Goal: Task Accomplishment & Management: Complete application form

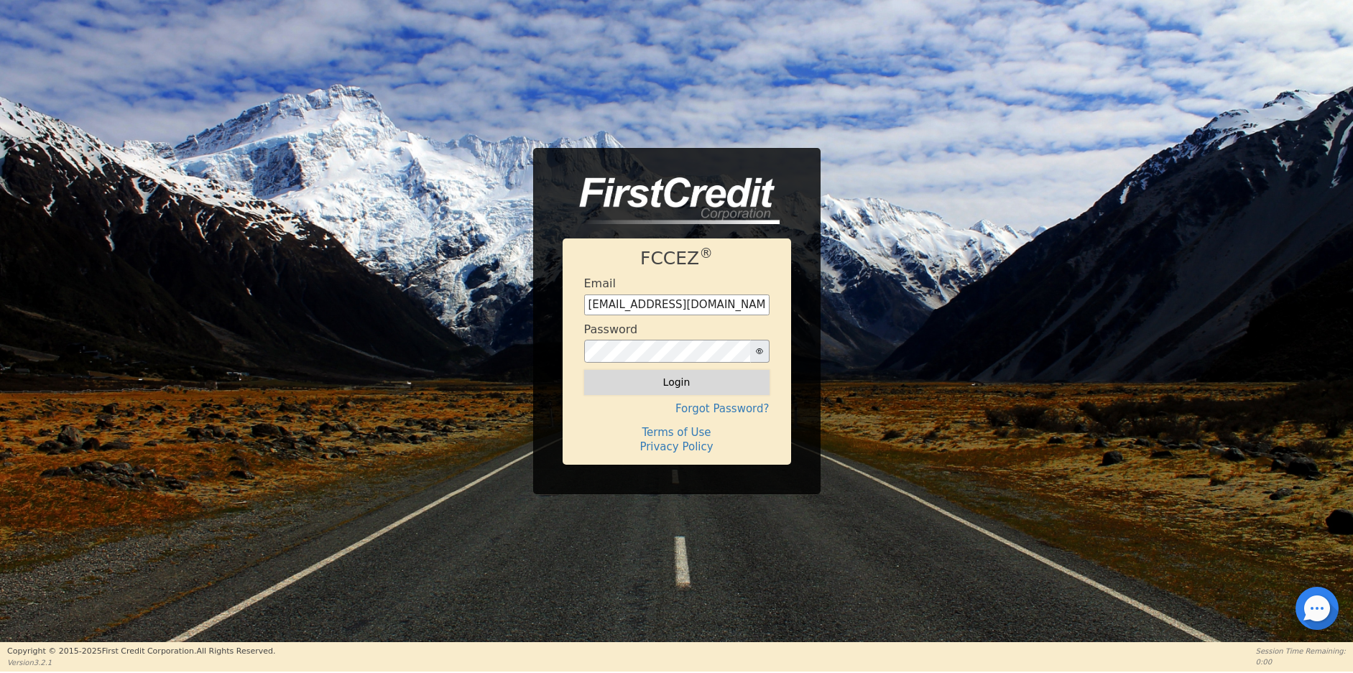
click at [670, 383] on button "Login" at bounding box center [676, 382] width 185 height 24
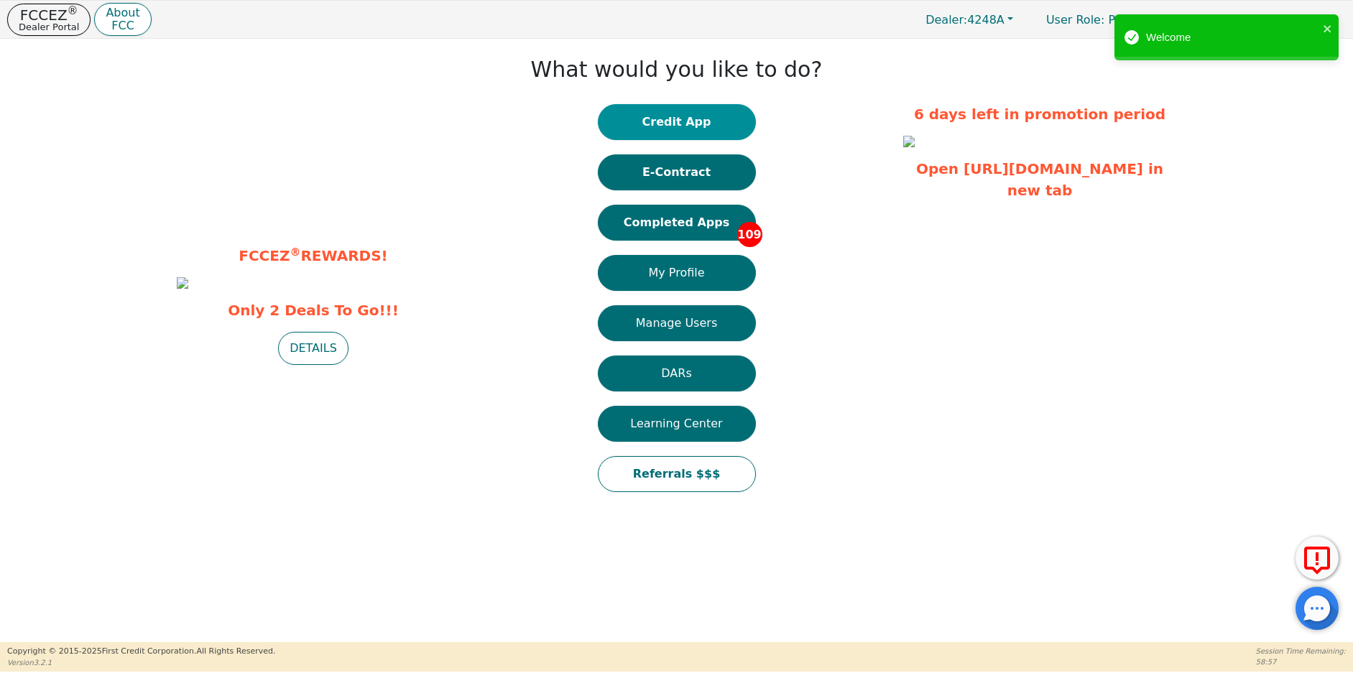
click at [685, 124] on button "Credit App" at bounding box center [677, 122] width 158 height 36
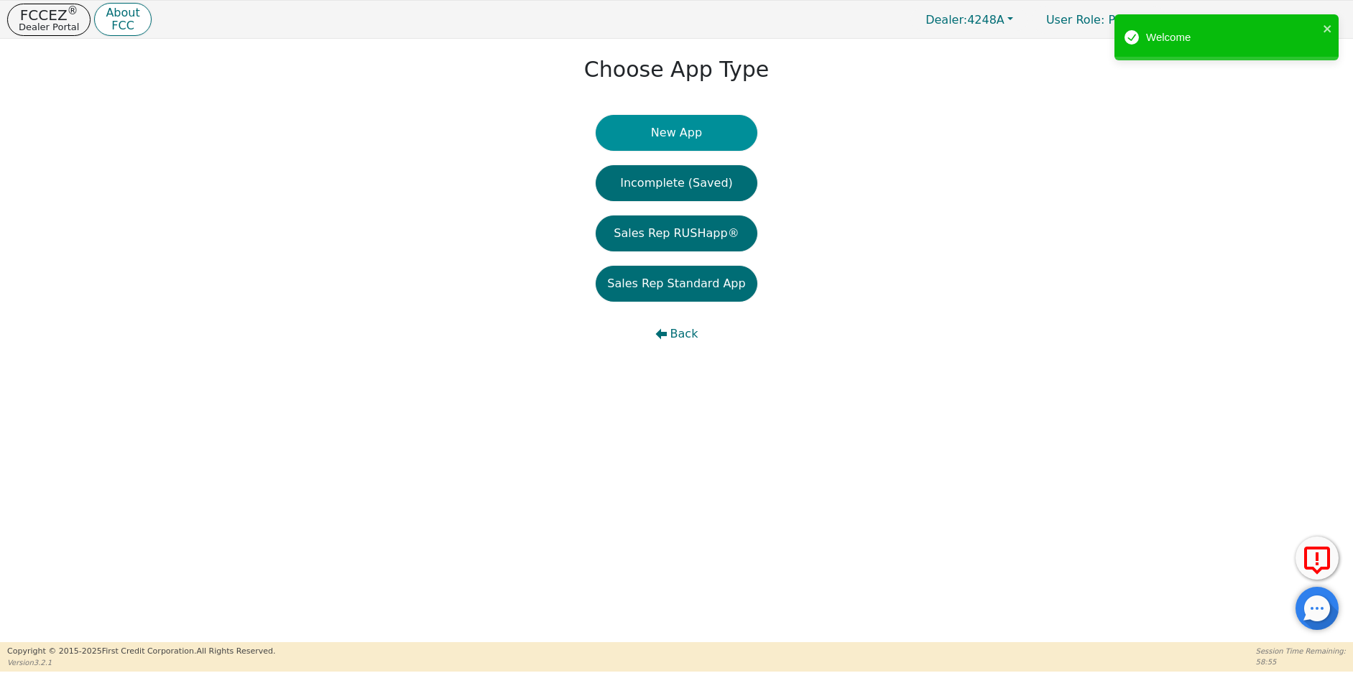
click at [686, 135] on button "New App" at bounding box center [676, 133] width 161 height 36
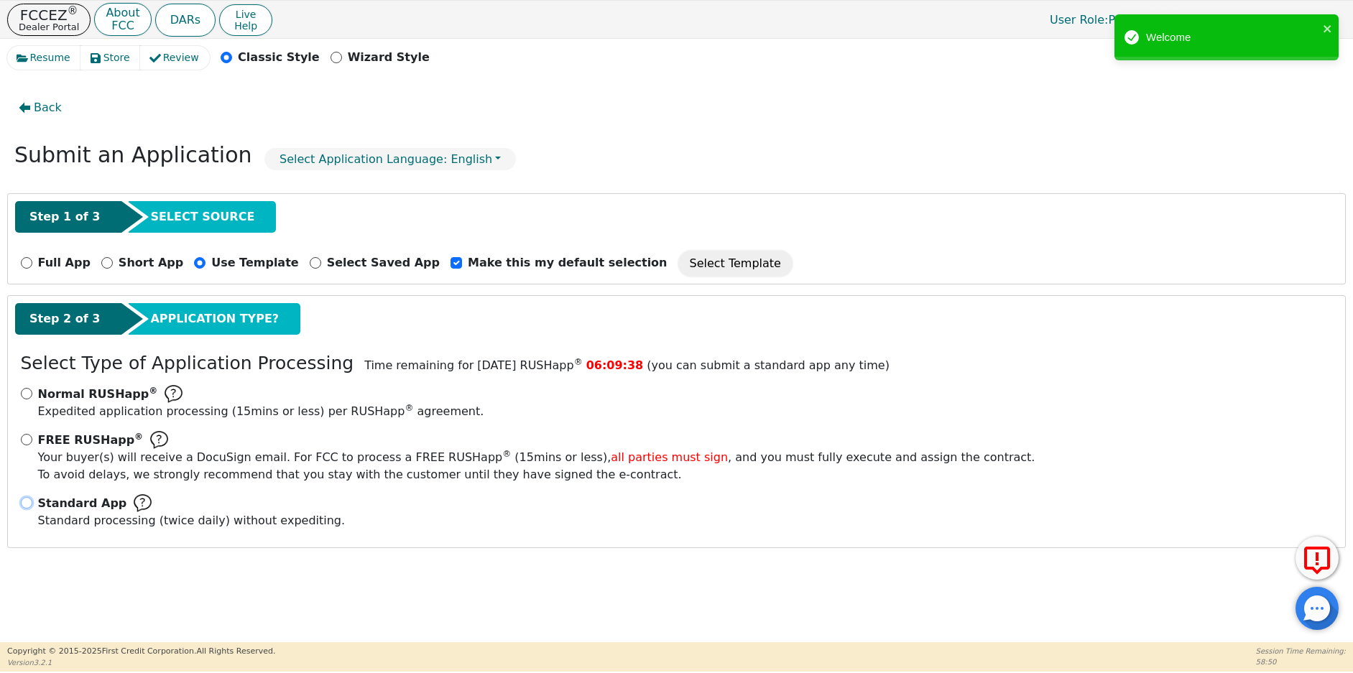
click at [27, 502] on input "Standard App Standard processing (twice daily) without expediting." at bounding box center [26, 502] width 11 height 11
radio input "true"
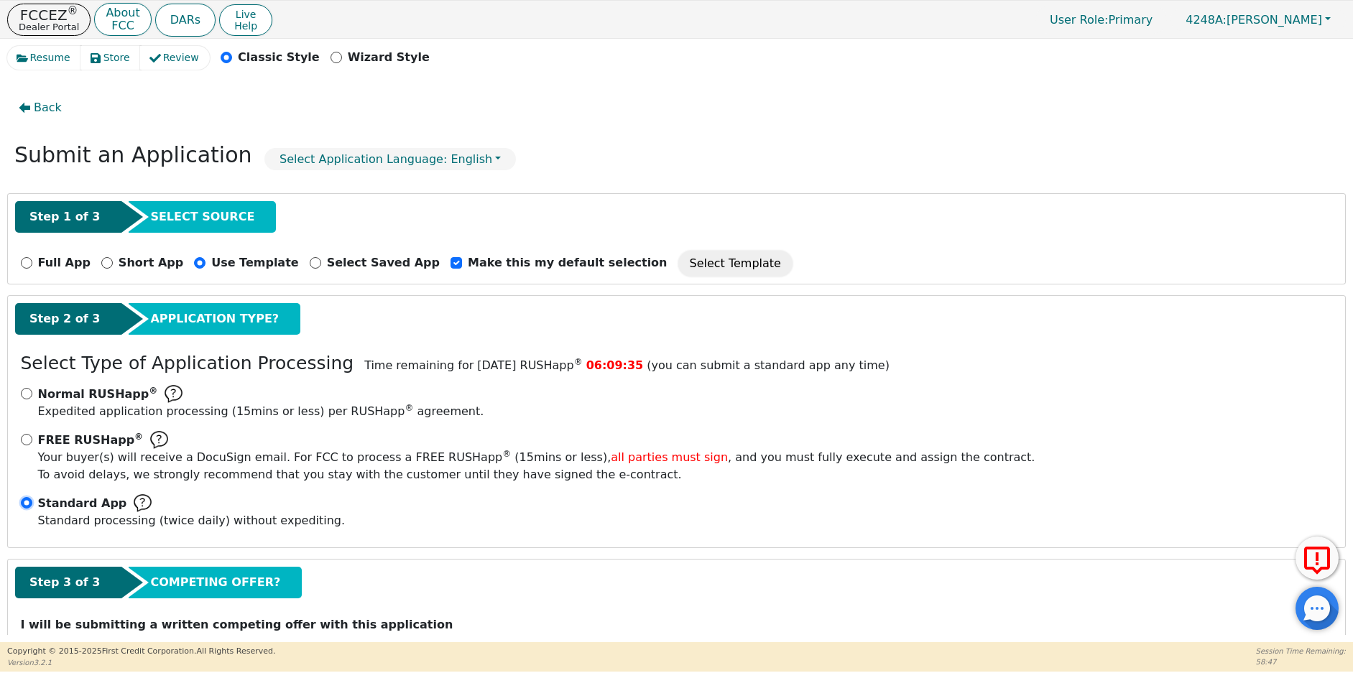
scroll to position [53, 0]
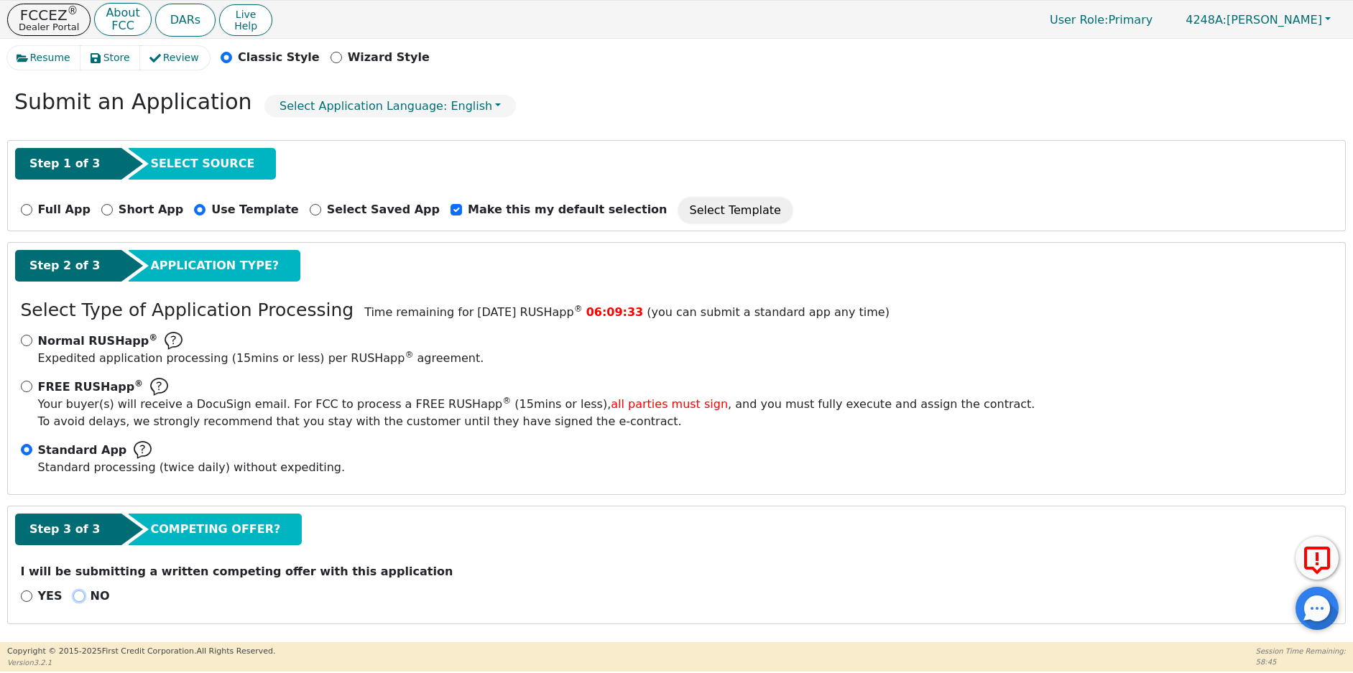
click at [78, 594] on input "NO" at bounding box center [78, 596] width 11 height 11
radio input "true"
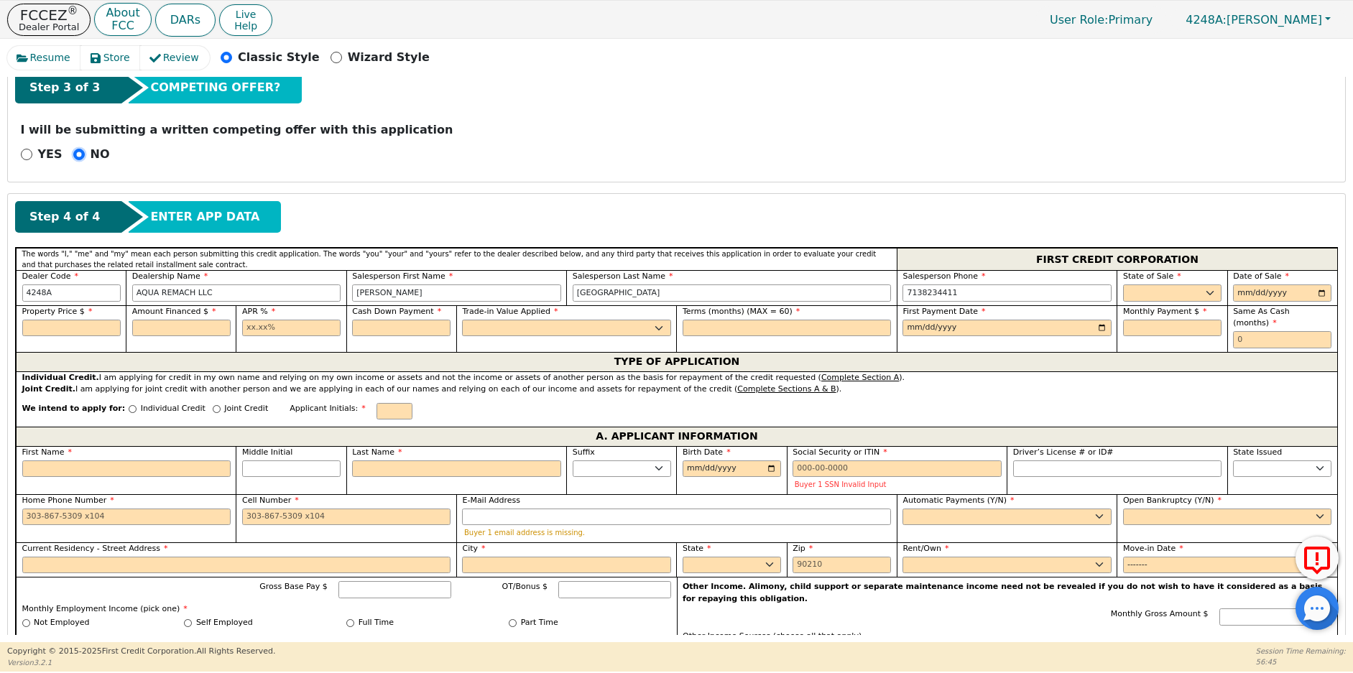
scroll to position [520, 0]
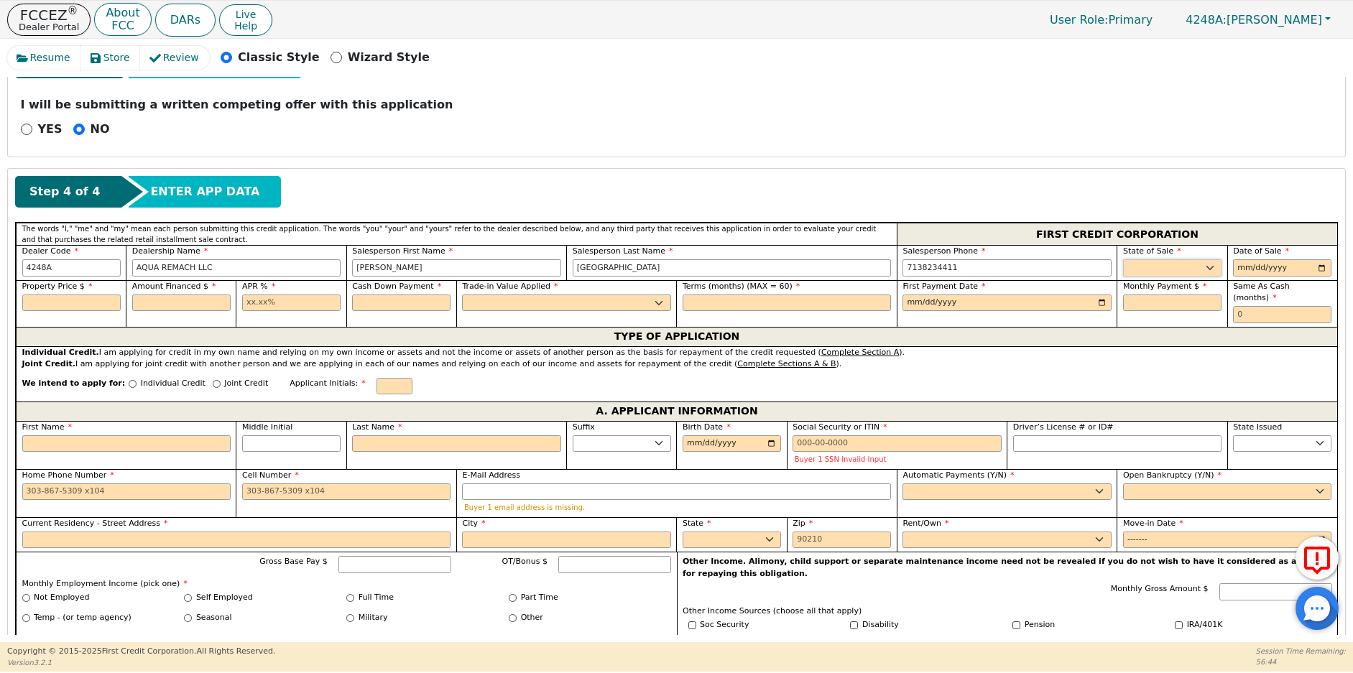
click at [1143, 269] on select "AK AL AR AZ CA CO CT DC DE FL [GEOGRAPHIC_DATA] HI IA ID IL IN KS [GEOGRAPHIC_D…" at bounding box center [1172, 267] width 98 height 17
click at [1123, 259] on select "AK AL AR AZ CA CO CT DC DE FL [GEOGRAPHIC_DATA] HI IA ID IL IN KS [GEOGRAPHIC_D…" at bounding box center [1172, 267] width 98 height 17
click at [1203, 267] on select "AK AL AR AZ CA CO CT DC DE FL [GEOGRAPHIC_DATA] HI IA ID IL IN KS [GEOGRAPHIC_D…" at bounding box center [1172, 267] width 98 height 17
select select "[GEOGRAPHIC_DATA]"
click at [1123, 259] on select "AK AL AR AZ CA CO CT DC DE FL [GEOGRAPHIC_DATA] HI IA ID IL IN KS [GEOGRAPHIC_D…" at bounding box center [1172, 267] width 98 height 17
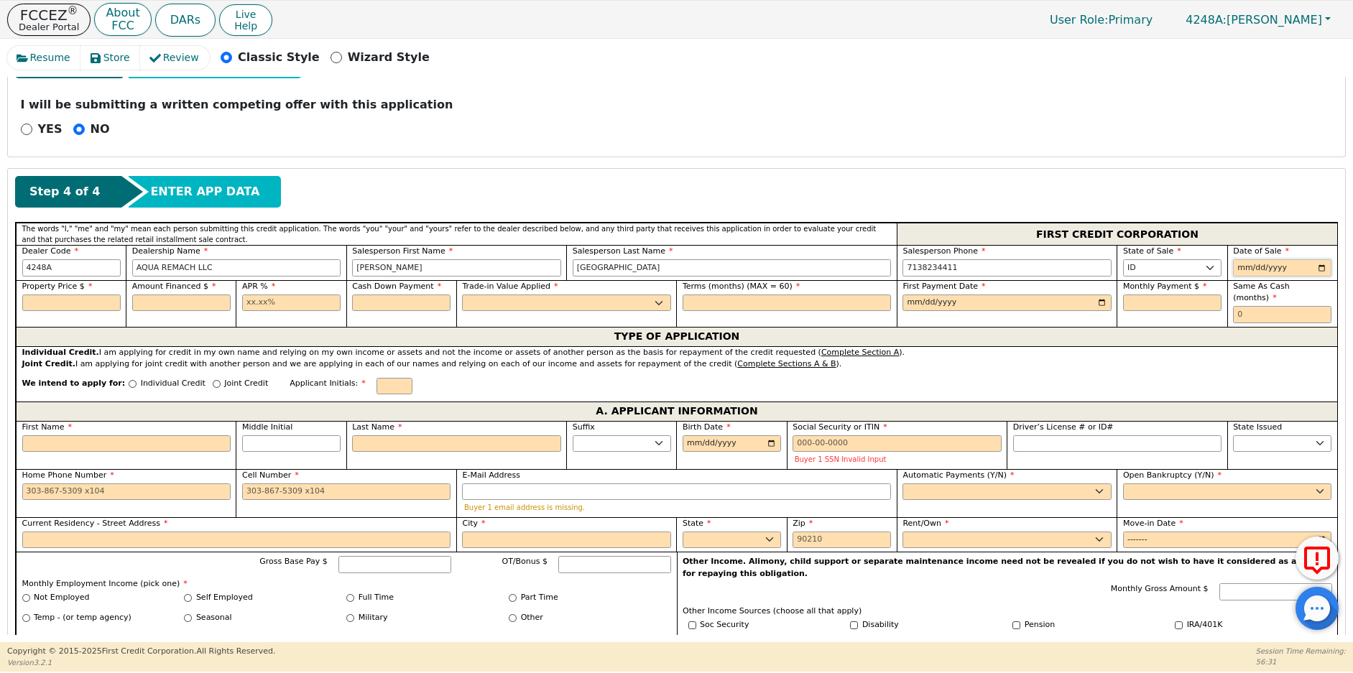
click at [1236, 267] on input "date" at bounding box center [1282, 267] width 98 height 17
click at [1319, 268] on input "date" at bounding box center [1282, 267] width 98 height 17
type input "[DATE]"
click at [65, 303] on input "text" at bounding box center [71, 303] width 98 height 17
type input "5000.00"
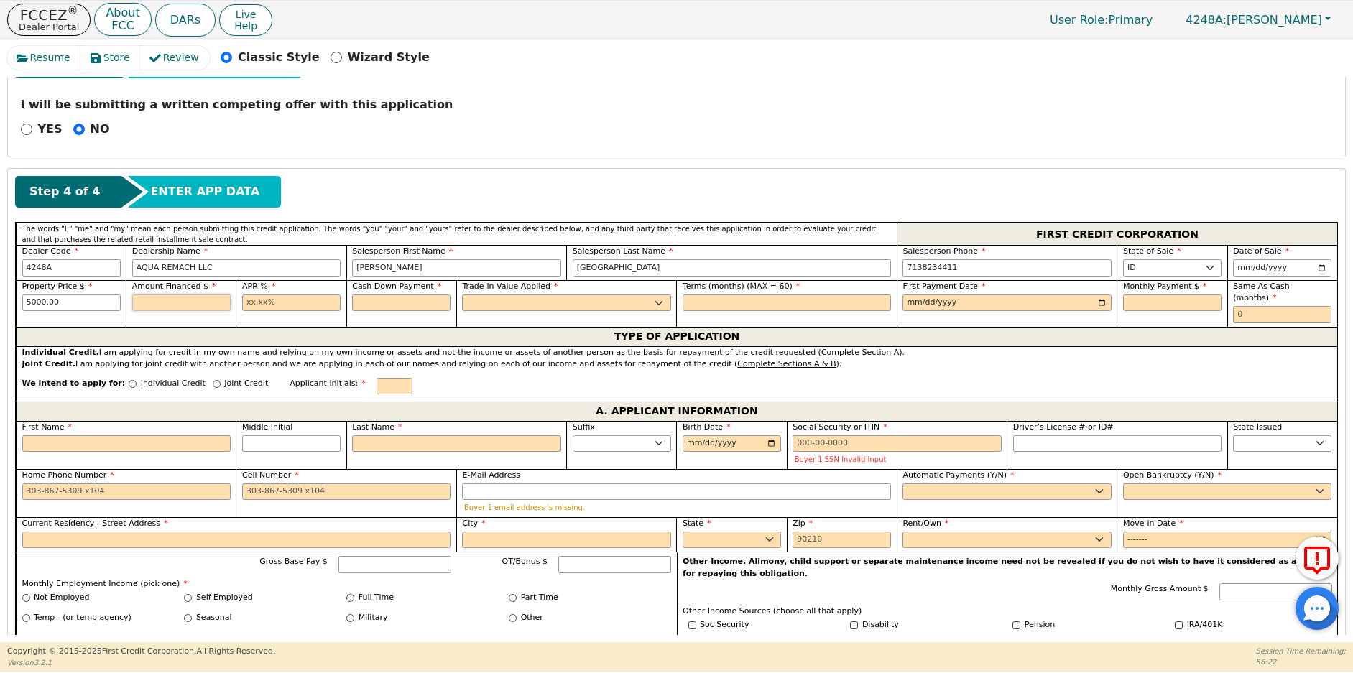
click at [204, 300] on input "text" at bounding box center [181, 303] width 98 height 17
type input "5000.00"
click at [242, 302] on input "text" at bounding box center [291, 303] width 98 height 17
type input "17.99"
click at [381, 303] on input "text" at bounding box center [401, 303] width 98 height 17
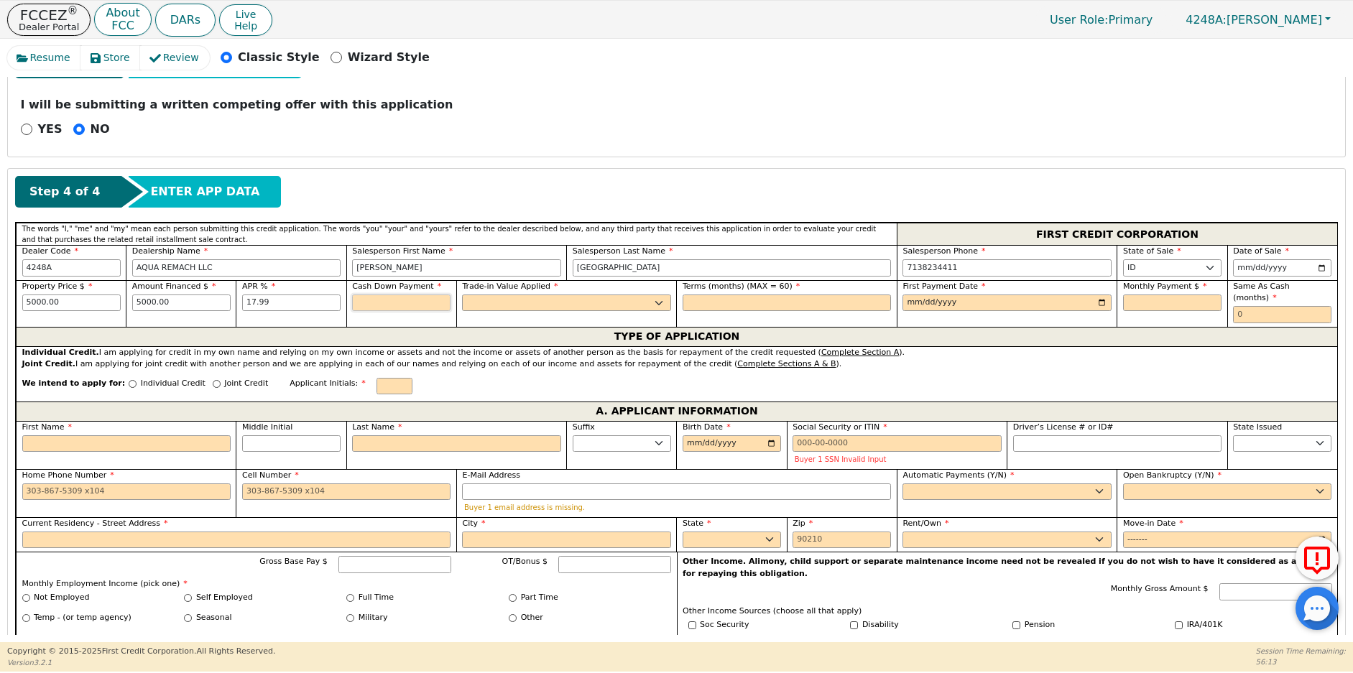
type input "0.00"
click at [466, 295] on select "Yes No" at bounding box center [566, 303] width 208 height 17
select select "n"
click at [462, 295] on select "Yes No" at bounding box center [566, 303] width 208 height 17
click at [706, 305] on input "text" at bounding box center [787, 303] width 208 height 17
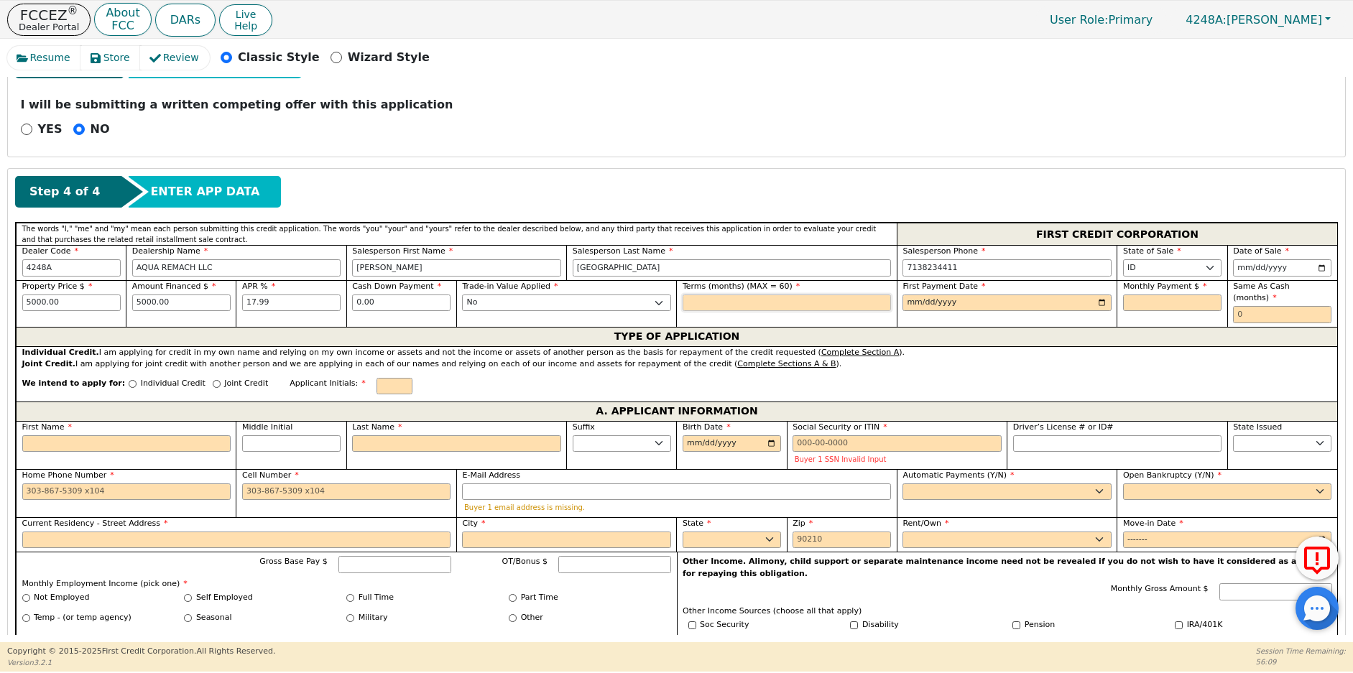
type input "60"
click at [1100, 300] on input "date" at bounding box center [1006, 303] width 208 height 17
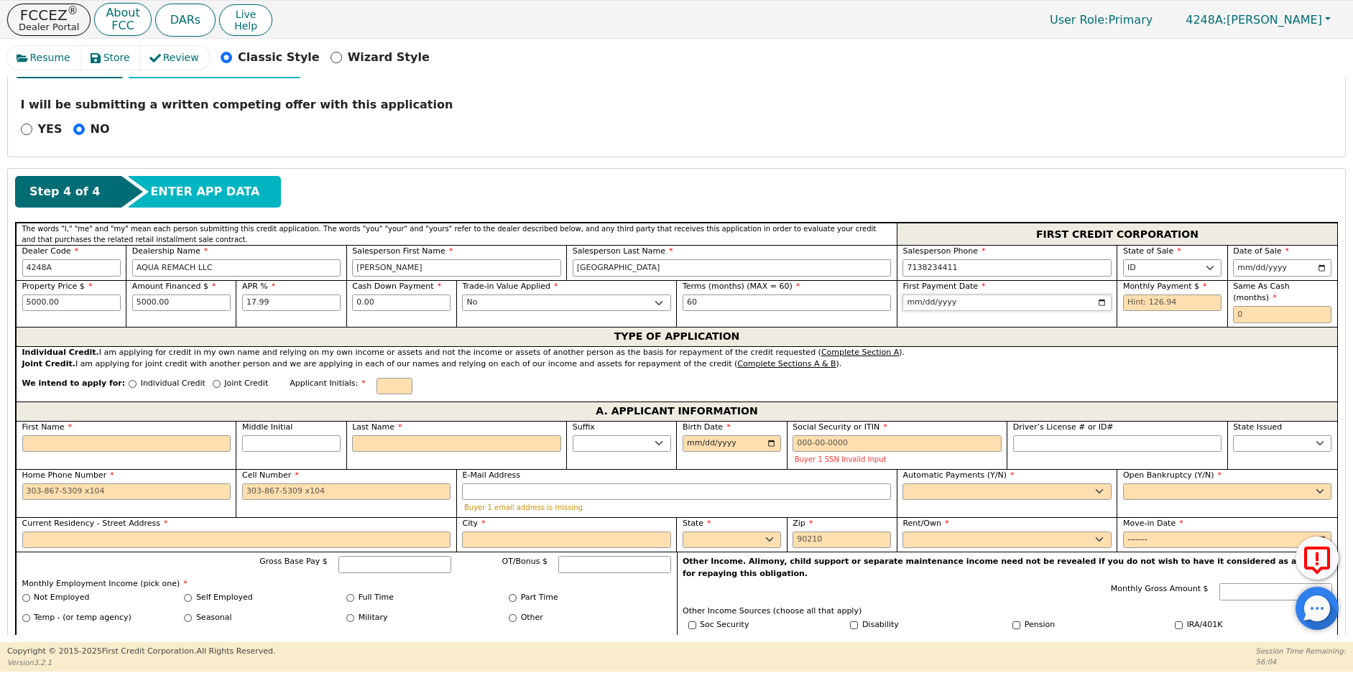
type input "[DATE]"
click at [1123, 302] on input "text" at bounding box center [1172, 303] width 98 height 17
type input "126.94"
click at [1235, 306] on input "text" at bounding box center [1282, 314] width 98 height 17
type input "0"
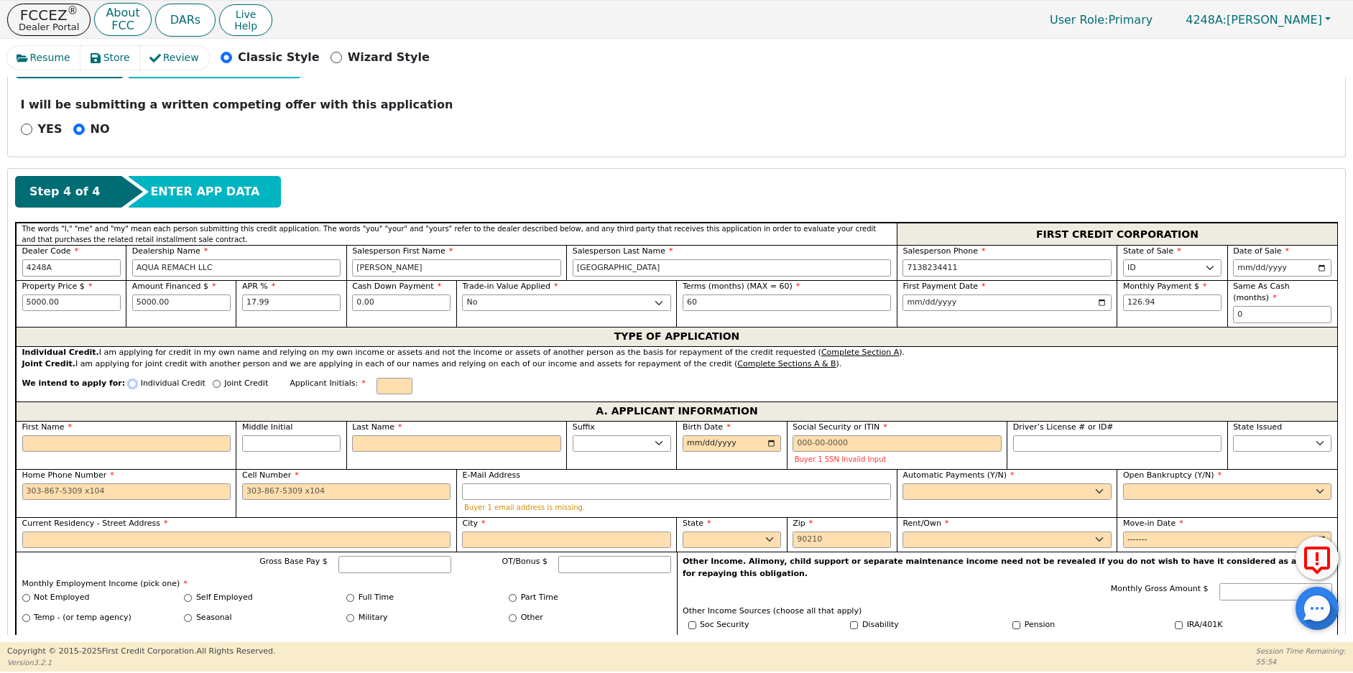
click at [129, 380] on input "Individual Credit" at bounding box center [133, 384] width 8 height 8
radio input "true"
click at [75, 435] on input "First Name" at bounding box center [126, 443] width 208 height 17
type input "E"
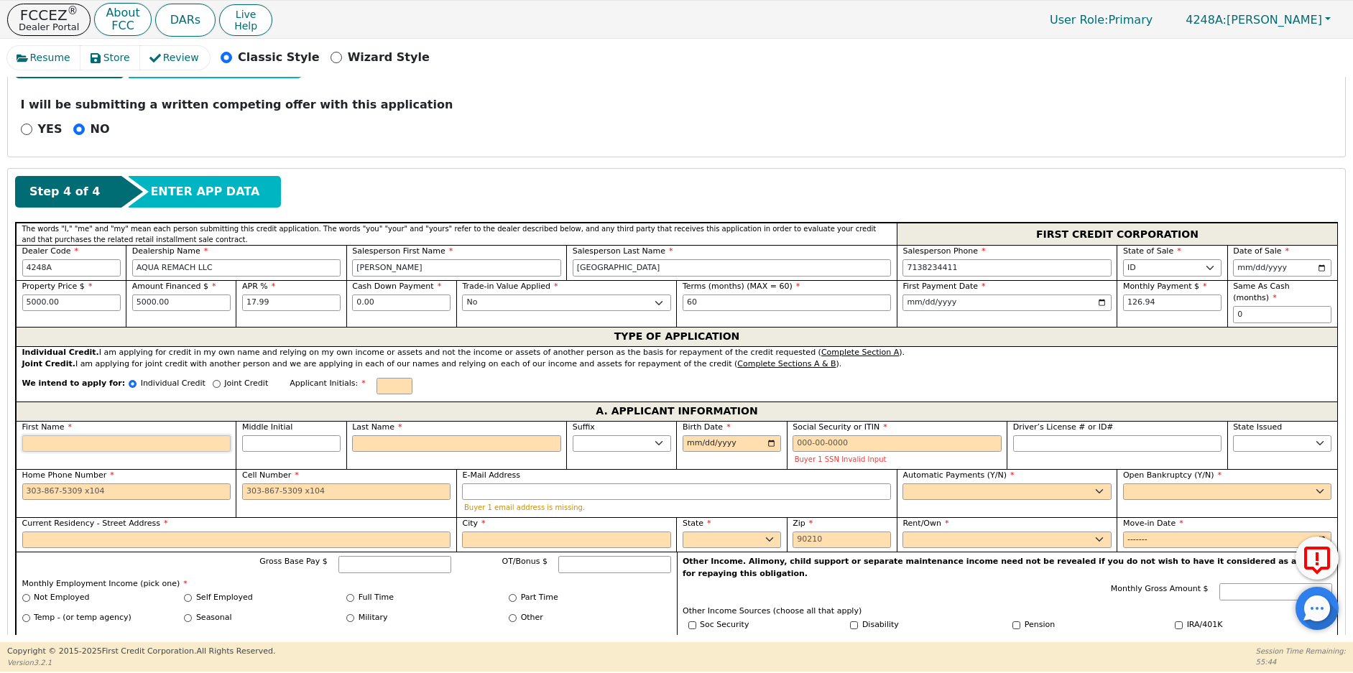
type input "E"
type input "ER"
type input "ERI"
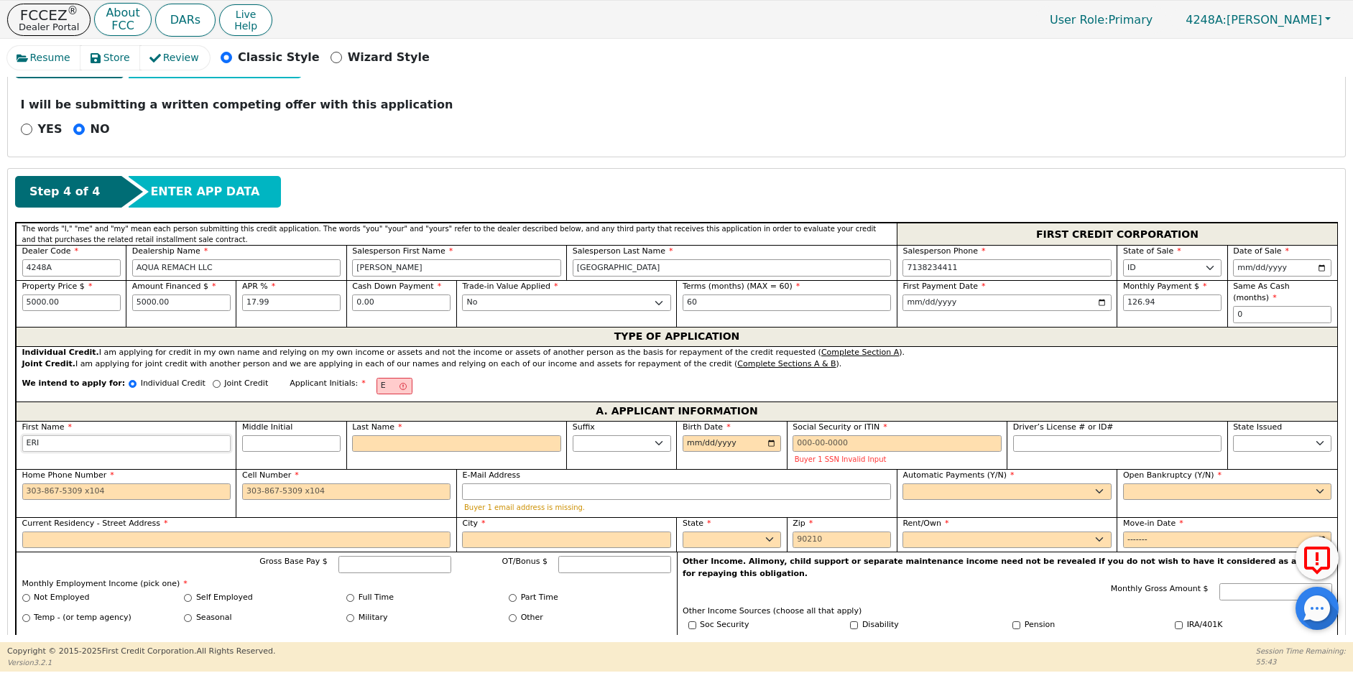
type input "[PERSON_NAME]"
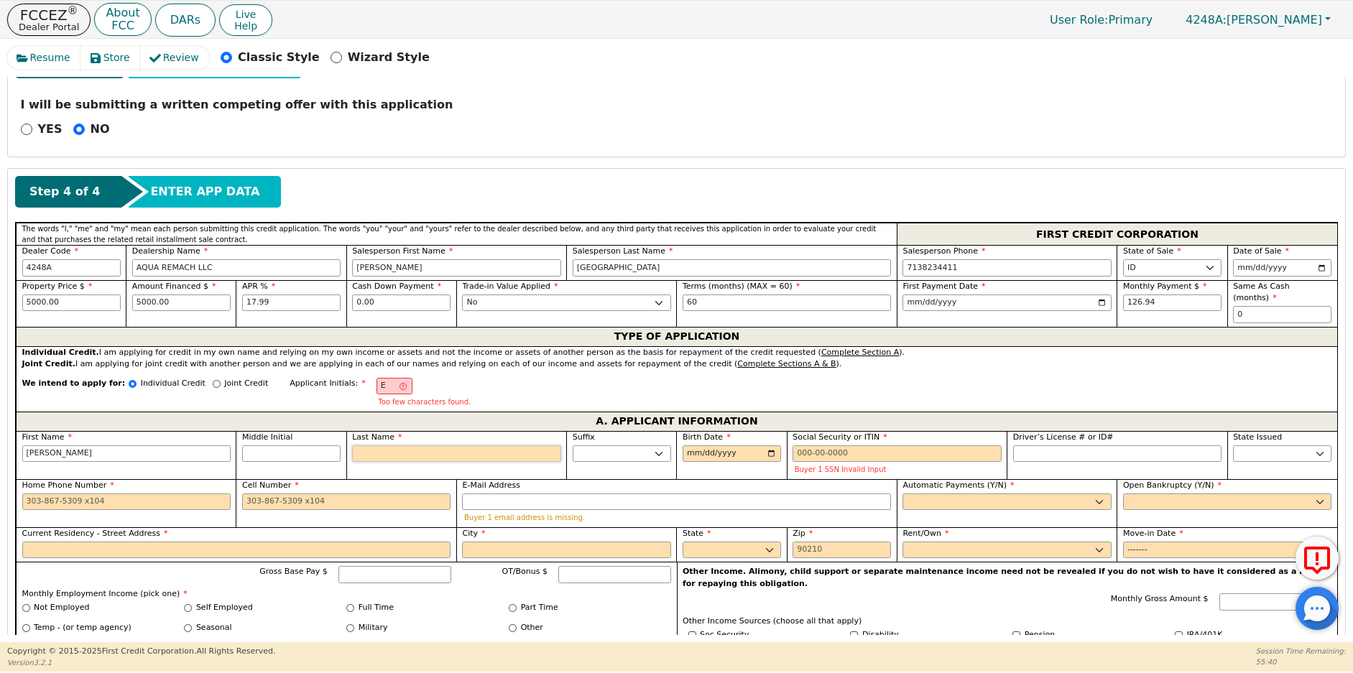
type input "[PERSON_NAME]"
click at [376, 446] on input "Last Name" at bounding box center [456, 453] width 208 height 17
type input "EO"
type input "O"
type input "[PERSON_NAME]"
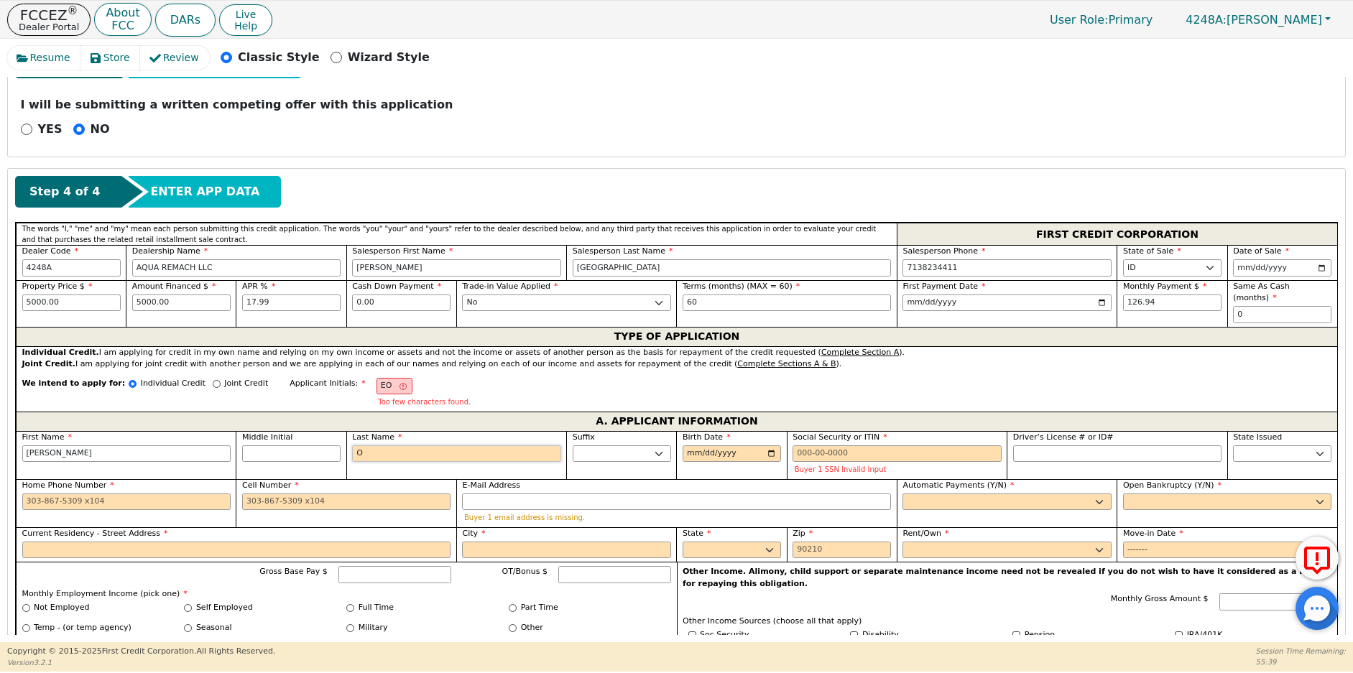
type input "OR"
type input "[PERSON_NAME] OR"
type input "ORT"
type input "[PERSON_NAME]"
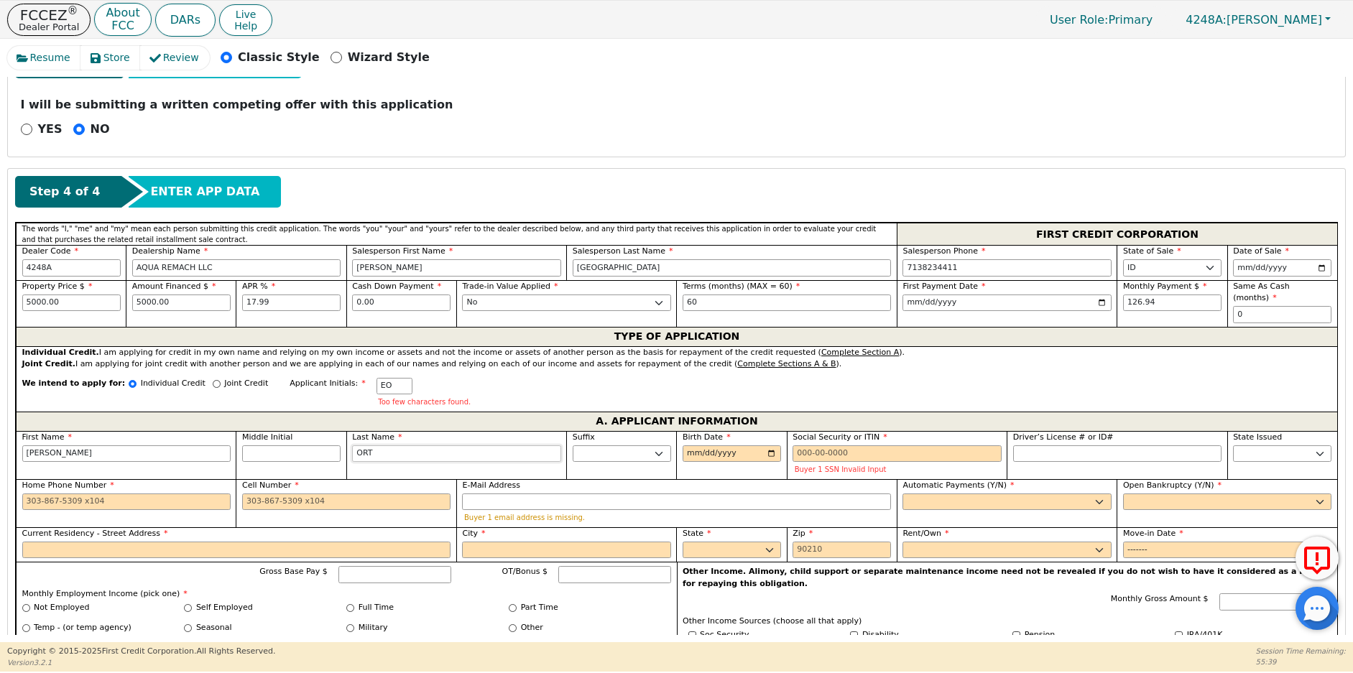
type input "[PERSON_NAME]"
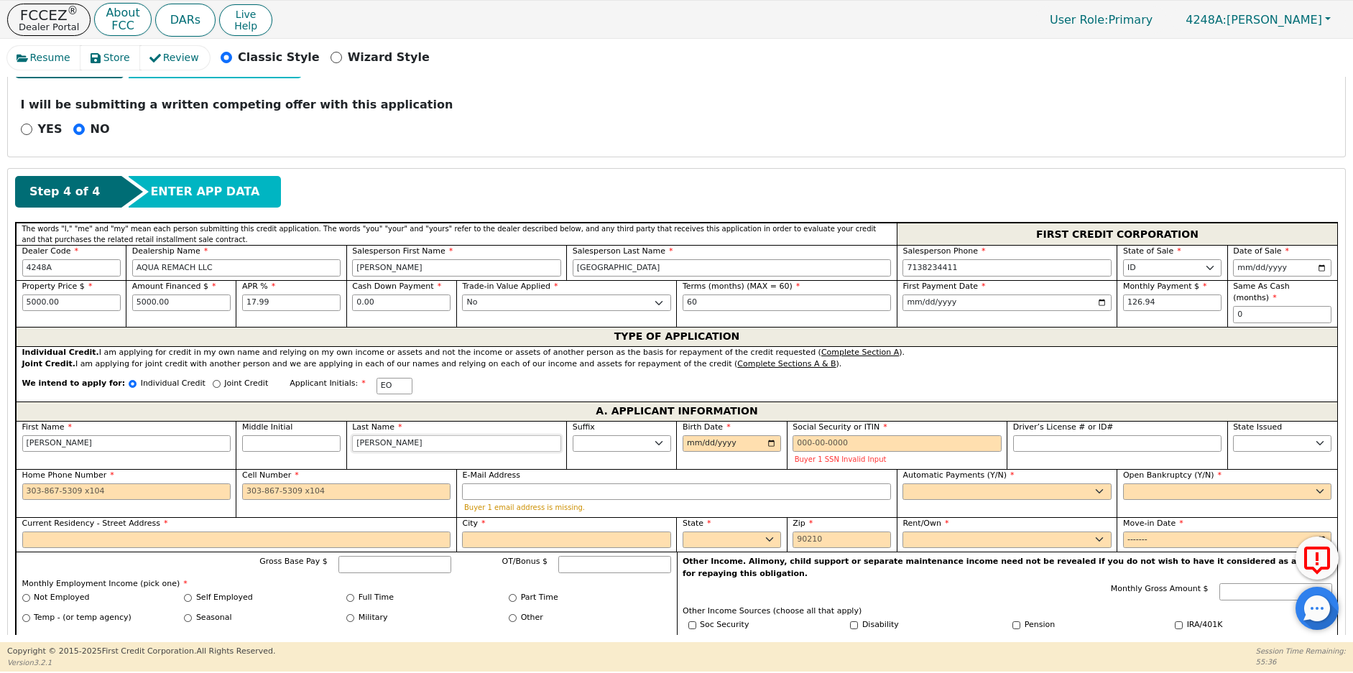
type input "[PERSON_NAME]"
click at [686, 435] on input "Birth Date" at bounding box center [732, 443] width 98 height 17
type input "[DATE]"
click at [796, 435] on input "Social Security or ITIN" at bounding box center [896, 443] width 208 height 17
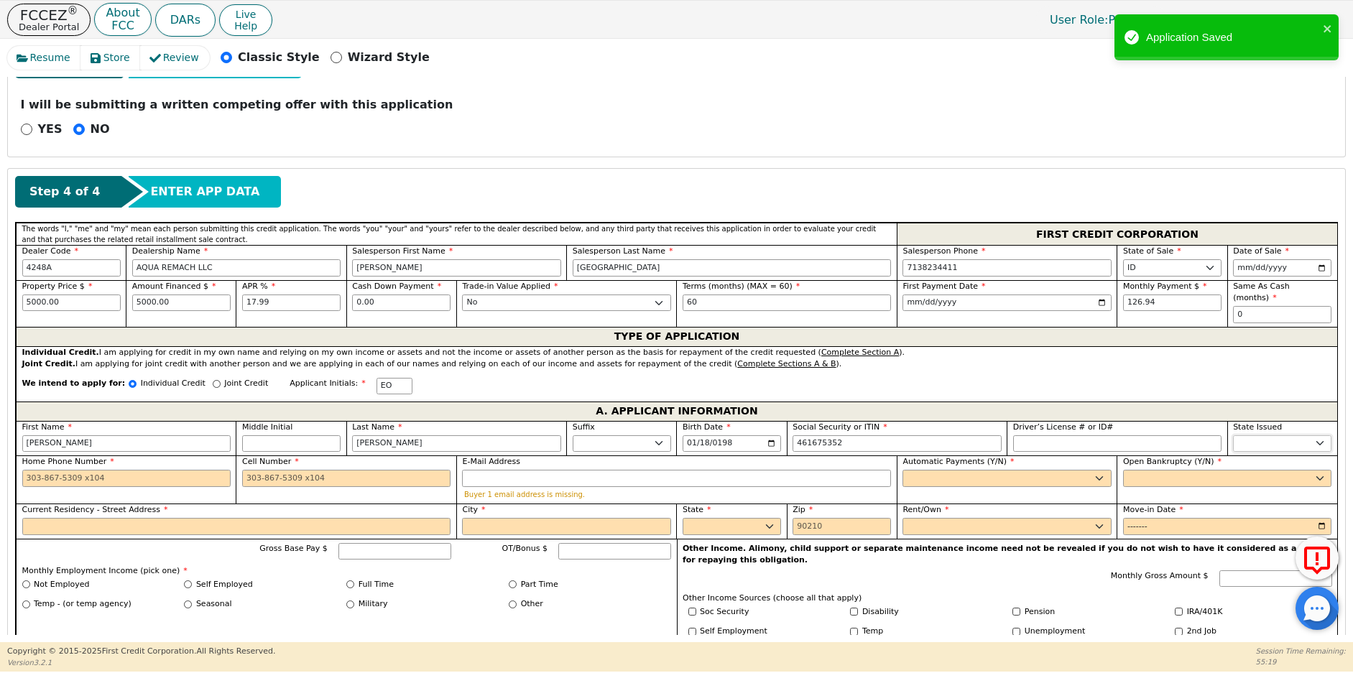
type input "***-**-5352"
click at [1252, 435] on select "AK AL AR AZ CA CO CT DC DE FL [GEOGRAPHIC_DATA] HI IA ID IL IN KS [GEOGRAPHIC_D…" at bounding box center [1282, 443] width 98 height 17
select select "[GEOGRAPHIC_DATA]"
click at [1252, 435] on select "AK AL AR AZ CA CO CT DC DE FL [GEOGRAPHIC_DATA] HI IA ID IL IN KS [GEOGRAPHIC_D…" at bounding box center [1282, 443] width 98 height 17
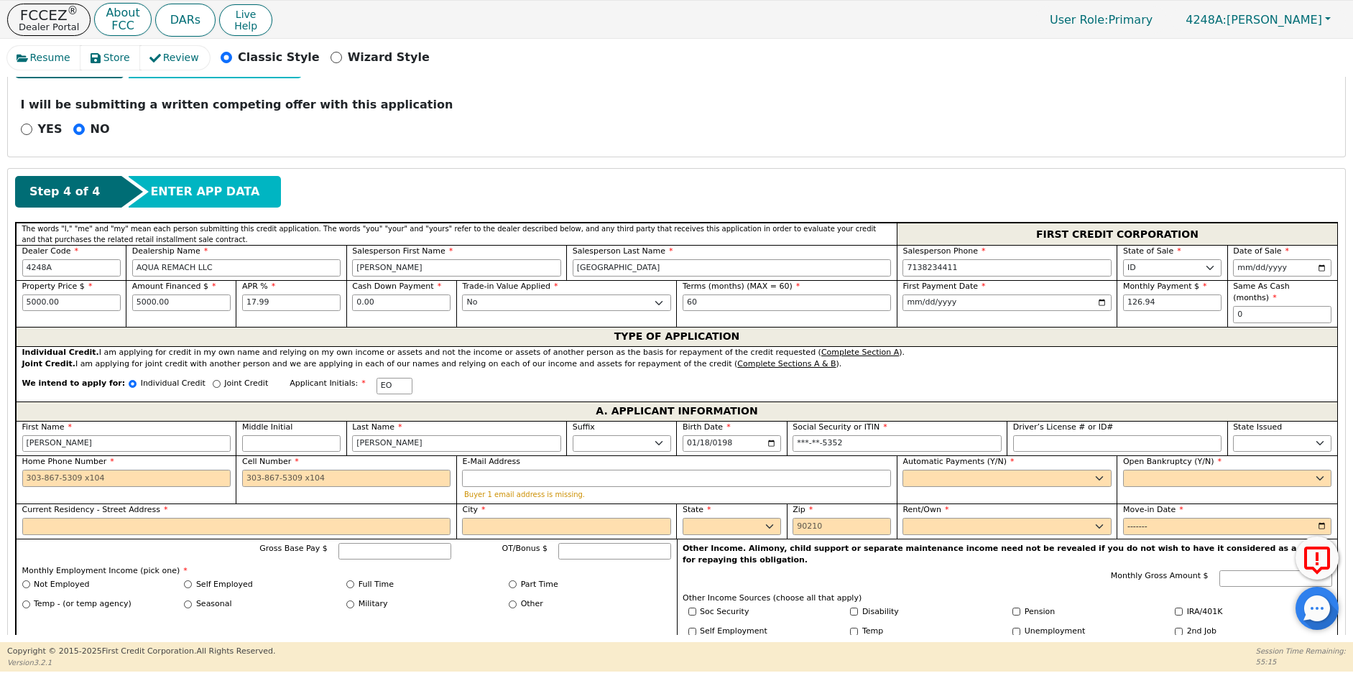
click at [21, 466] on div "Home Phone Number" at bounding box center [126, 480] width 220 height 48
click at [24, 470] on input "Home Phone Number" at bounding box center [126, 478] width 208 height 17
type input "[PHONE_NUMBER]"
click at [246, 470] on input "Cell Number" at bounding box center [346, 478] width 208 height 17
type input "[PHONE_NUMBER]"
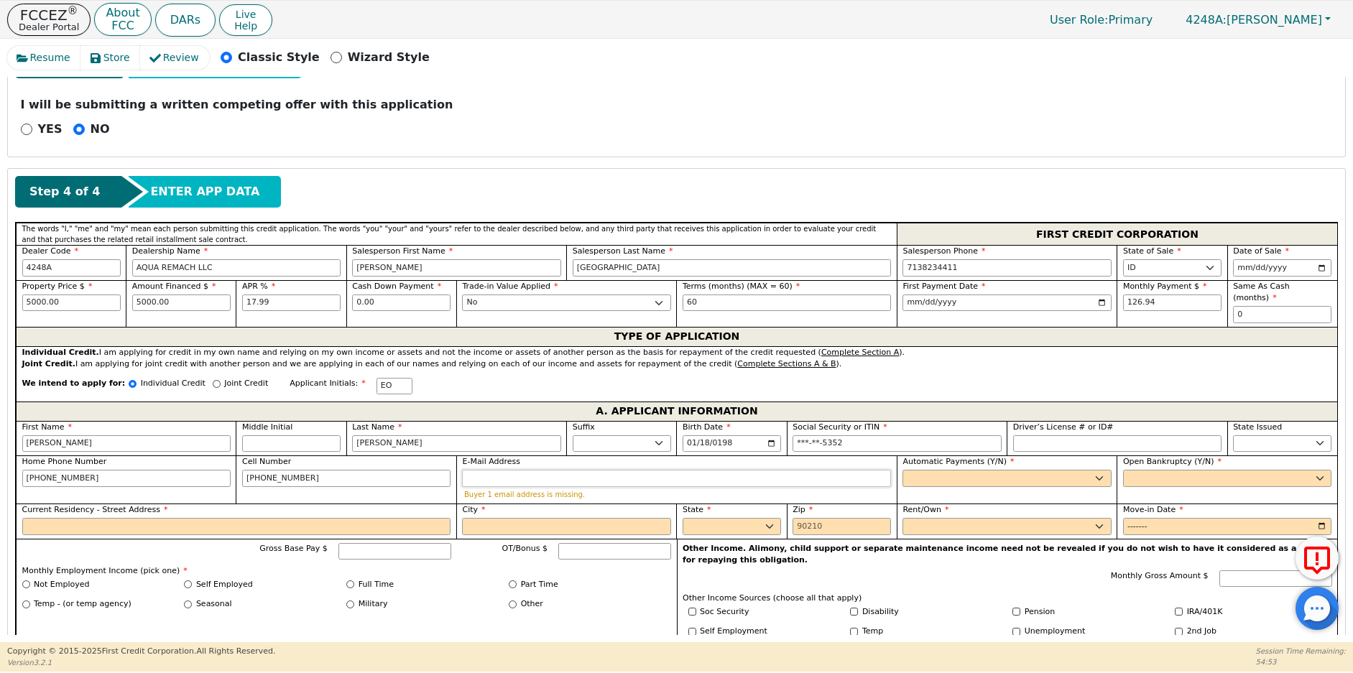
click at [477, 471] on input "E-Mail Address" at bounding box center [676, 478] width 429 height 17
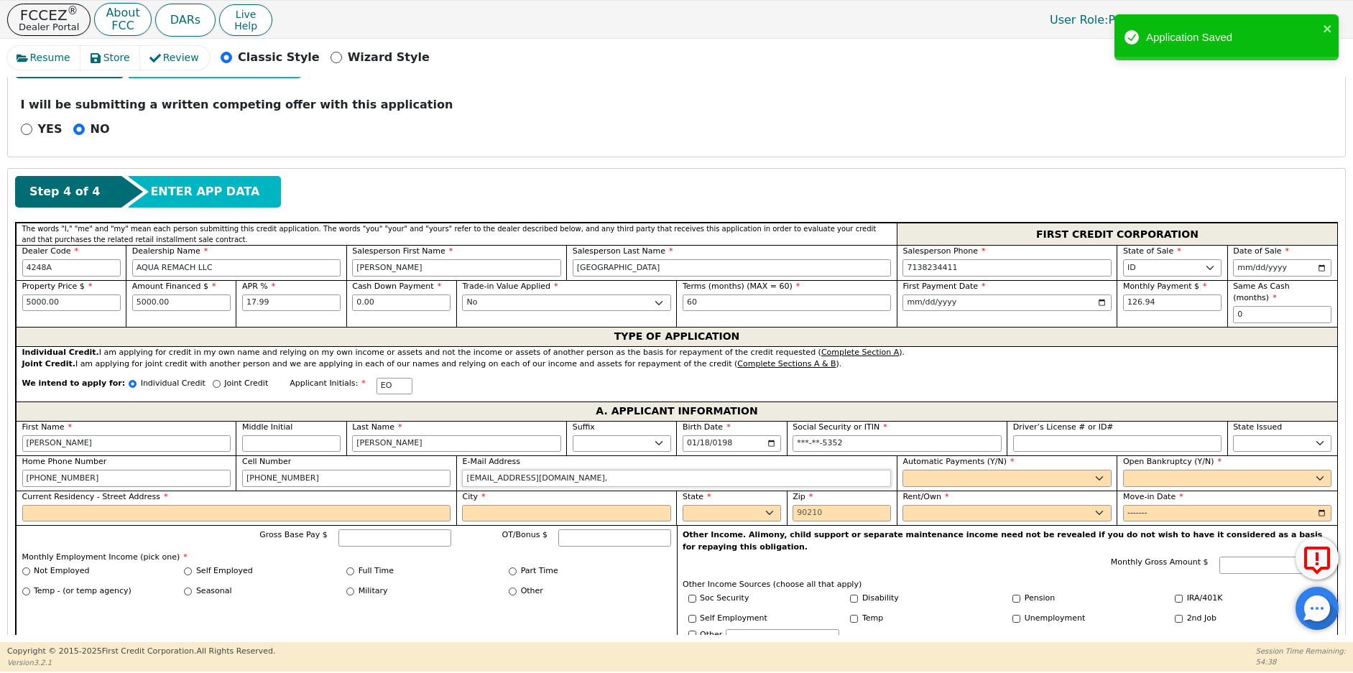
type input "[EMAIL_ADDRESS][DOMAIN_NAME],"
click at [945, 471] on select "Yes No" at bounding box center [1006, 478] width 208 height 17
select select "y"
click at [902, 470] on select "Yes No" at bounding box center [1006, 478] width 208 height 17
type input "[PERSON_NAME]"
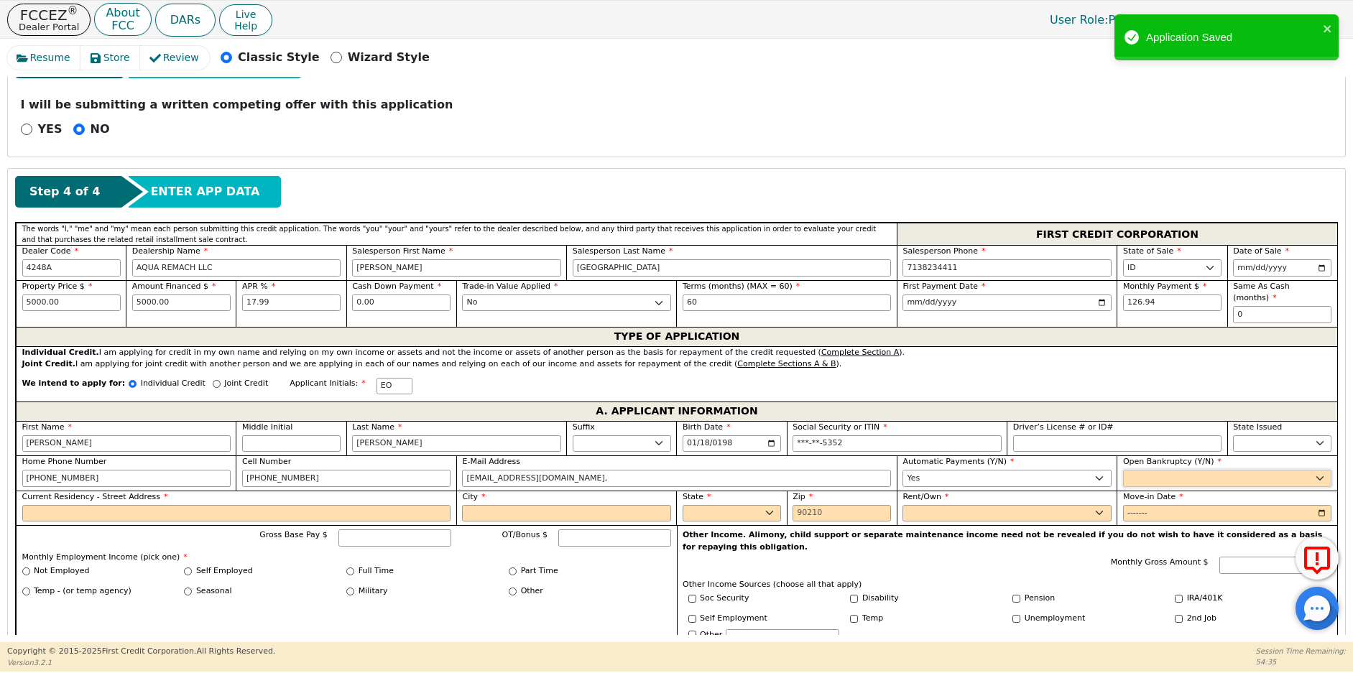
click at [1137, 470] on select "Yes No" at bounding box center [1227, 478] width 208 height 17
select select "n"
click at [1123, 470] on select "Yes No" at bounding box center [1227, 478] width 208 height 17
click at [39, 505] on input "Current Residency - Street Address" at bounding box center [236, 513] width 429 height 17
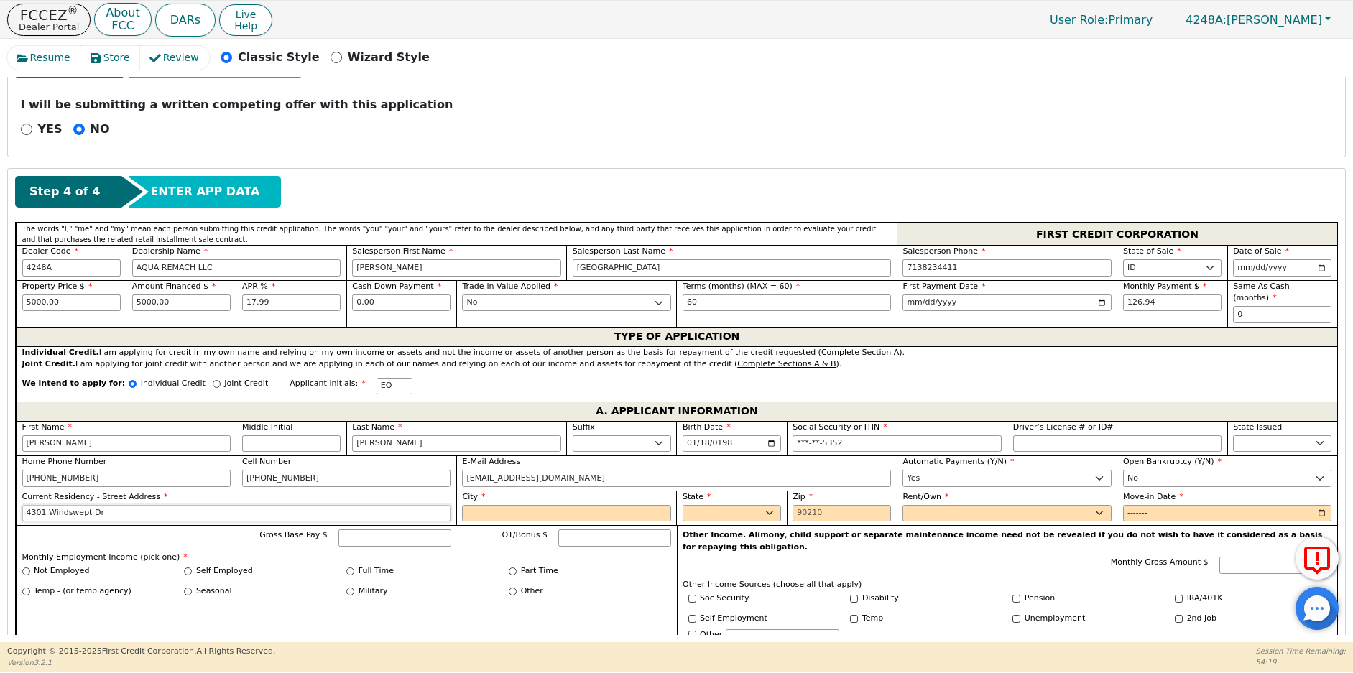
type input "4301 Windswept Dr"
click at [491, 505] on input "City" at bounding box center [566, 513] width 208 height 17
click at [481, 505] on input "[PERSON_NAME]" at bounding box center [566, 513] width 208 height 17
type input "[PERSON_NAME]"
click at [683, 505] on select "AK AL AR AZ CA CO CT DC DE FL [GEOGRAPHIC_DATA] HI IA ID IL IN KS [GEOGRAPHIC_D…" at bounding box center [732, 513] width 98 height 17
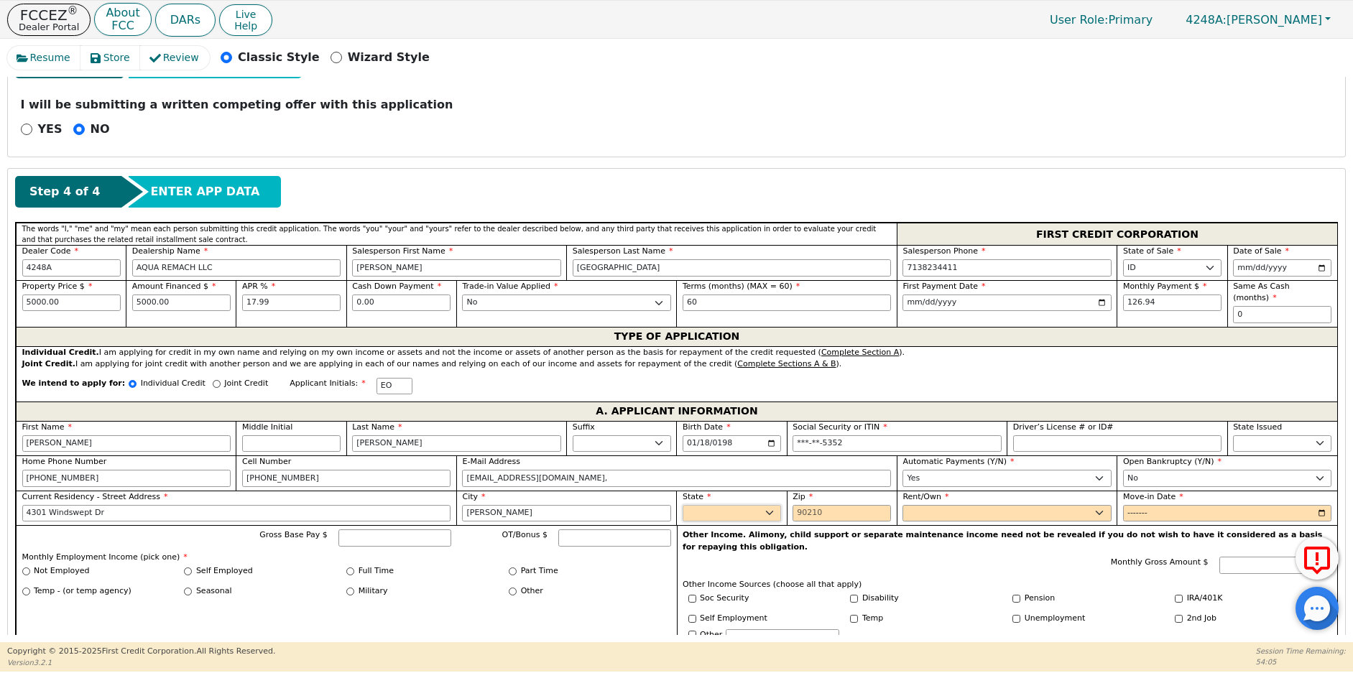
select select "[GEOGRAPHIC_DATA]"
click at [695, 505] on select "AK AL AR AZ CA CO CT DC DE FL [GEOGRAPHIC_DATA] HI IA ID IL IN KS [GEOGRAPHIC_D…" at bounding box center [732, 513] width 98 height 17
click at [794, 505] on input "Zip" at bounding box center [841, 513] width 98 height 17
type input "77356"
click at [933, 505] on select "Rent Own" at bounding box center [1006, 513] width 208 height 17
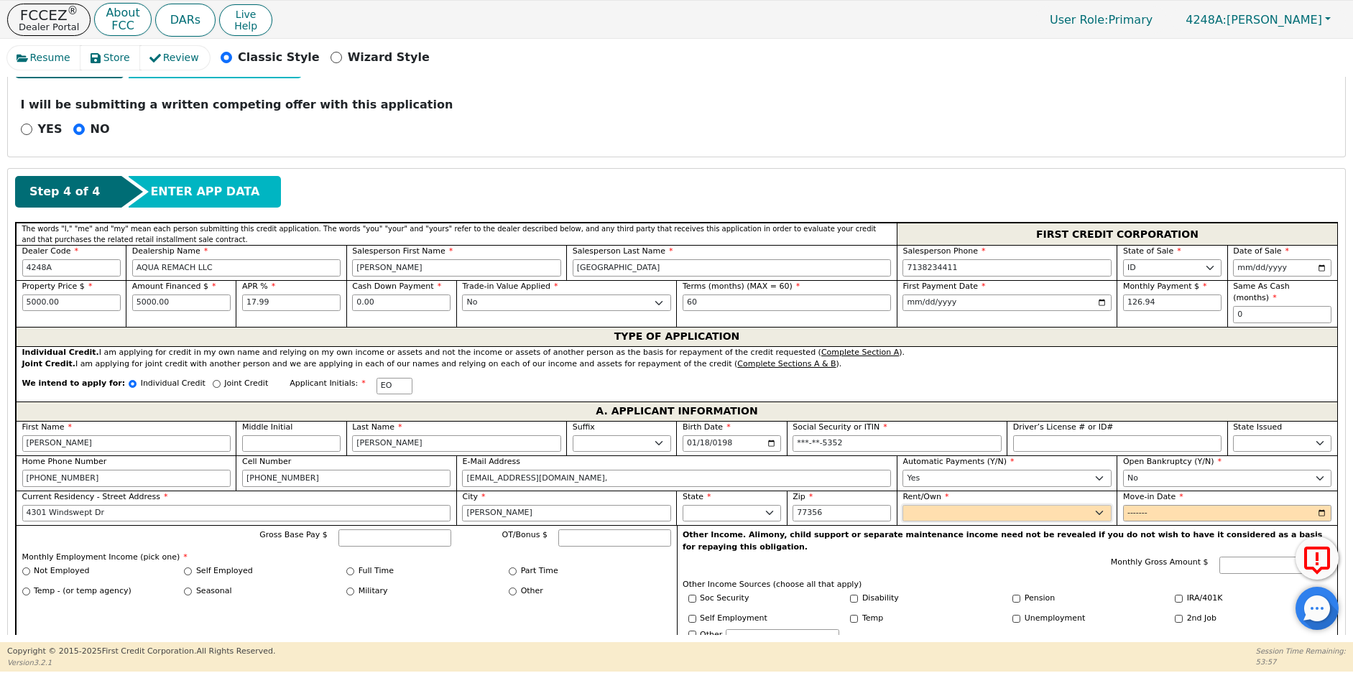
select select "Rent"
click at [902, 505] on select "Rent Own" at bounding box center [1006, 513] width 208 height 17
click at [1127, 505] on input "Move-in Date" at bounding box center [1227, 513] width 208 height 17
click at [372, 530] on input "Gross Base Pay $" at bounding box center [394, 538] width 113 height 17
type input "3000.00"
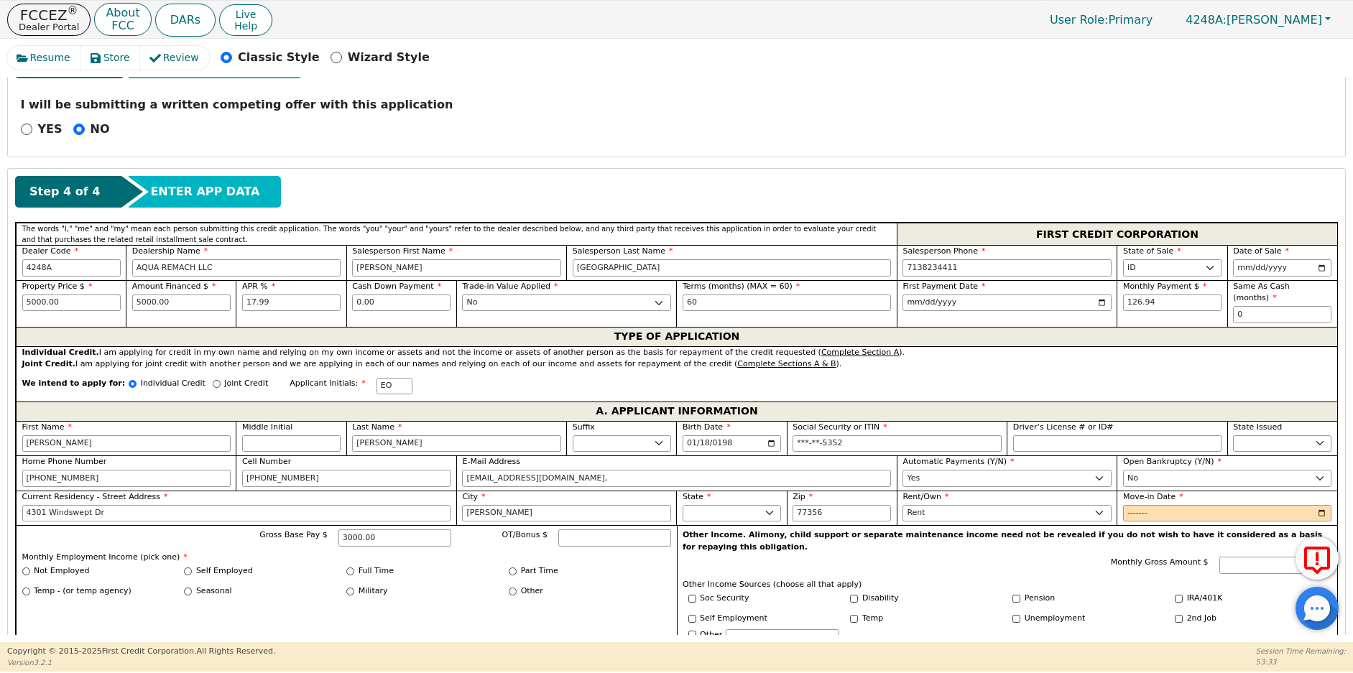
click at [353, 565] on div "Full Time" at bounding box center [427, 571] width 162 height 12
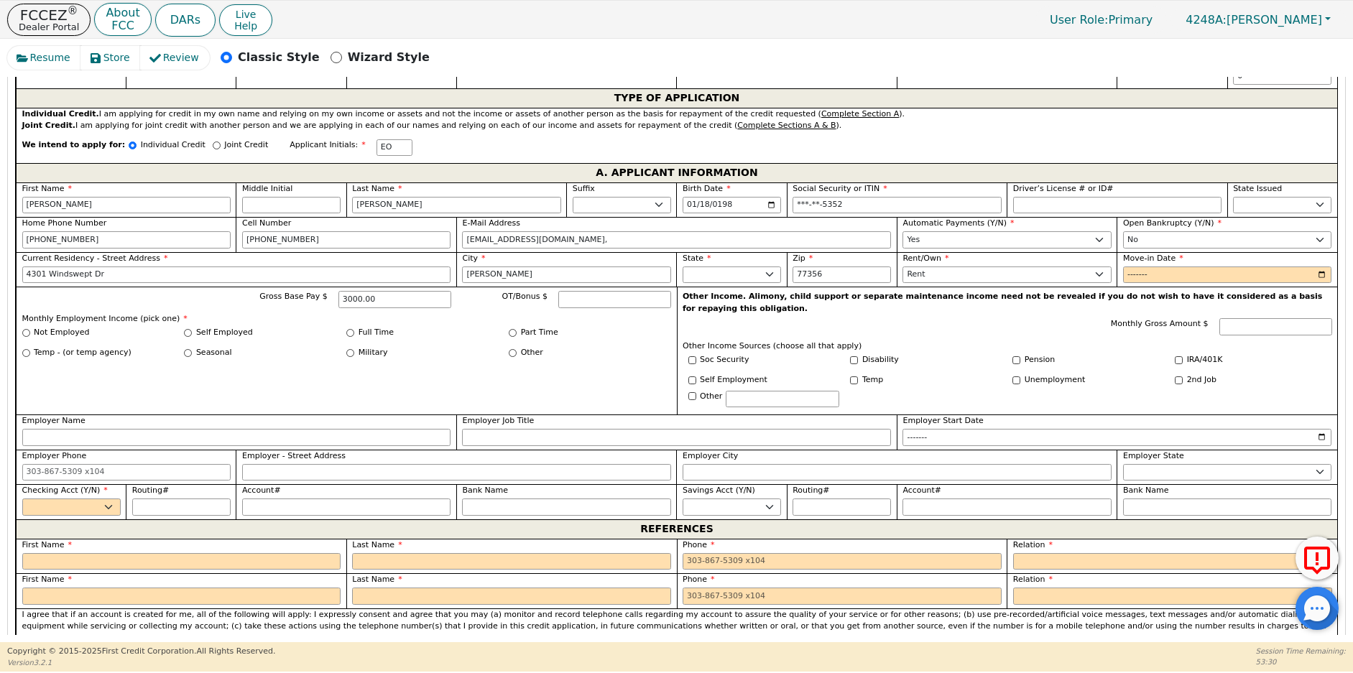
scroll to position [826, 0]
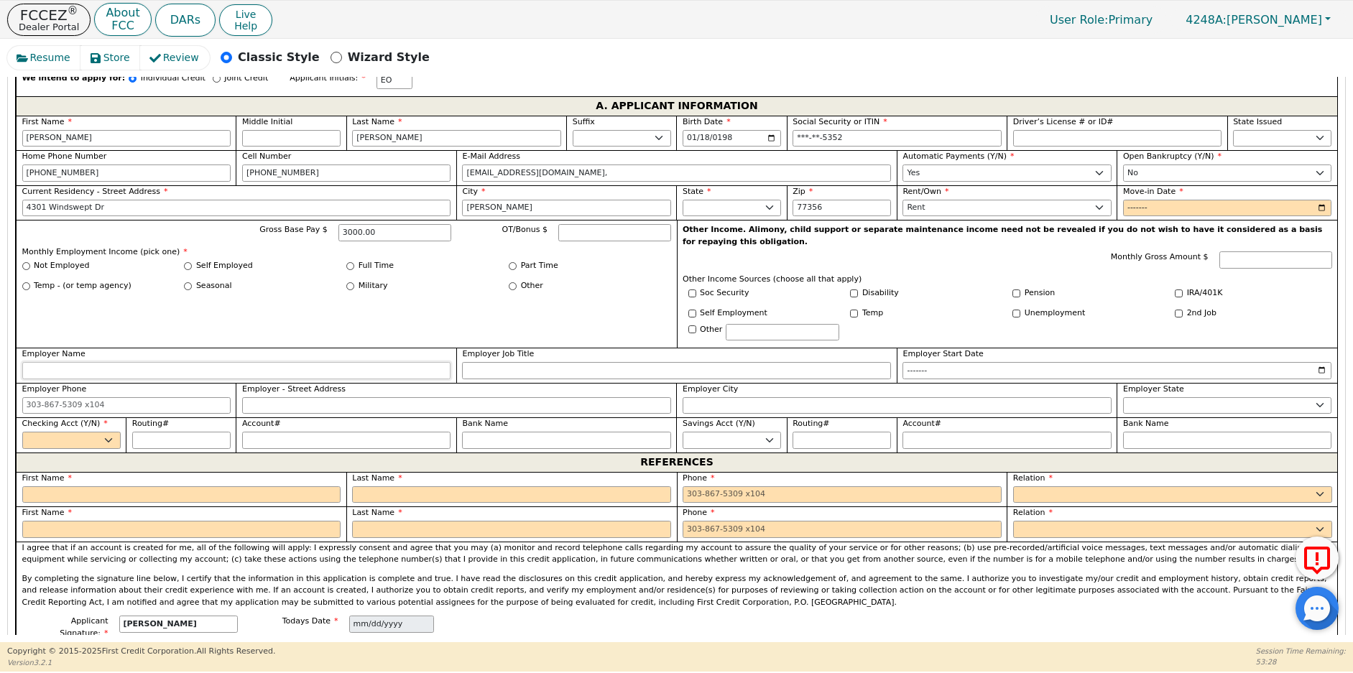
click at [47, 362] on input "Employer Name" at bounding box center [236, 370] width 429 height 17
type input "t"
type input "[US_STATE] GUTTERS"
click at [909, 362] on input "Employer Start Date" at bounding box center [1116, 370] width 429 height 17
click at [941, 362] on input "Employer Start Date" at bounding box center [1116, 370] width 429 height 17
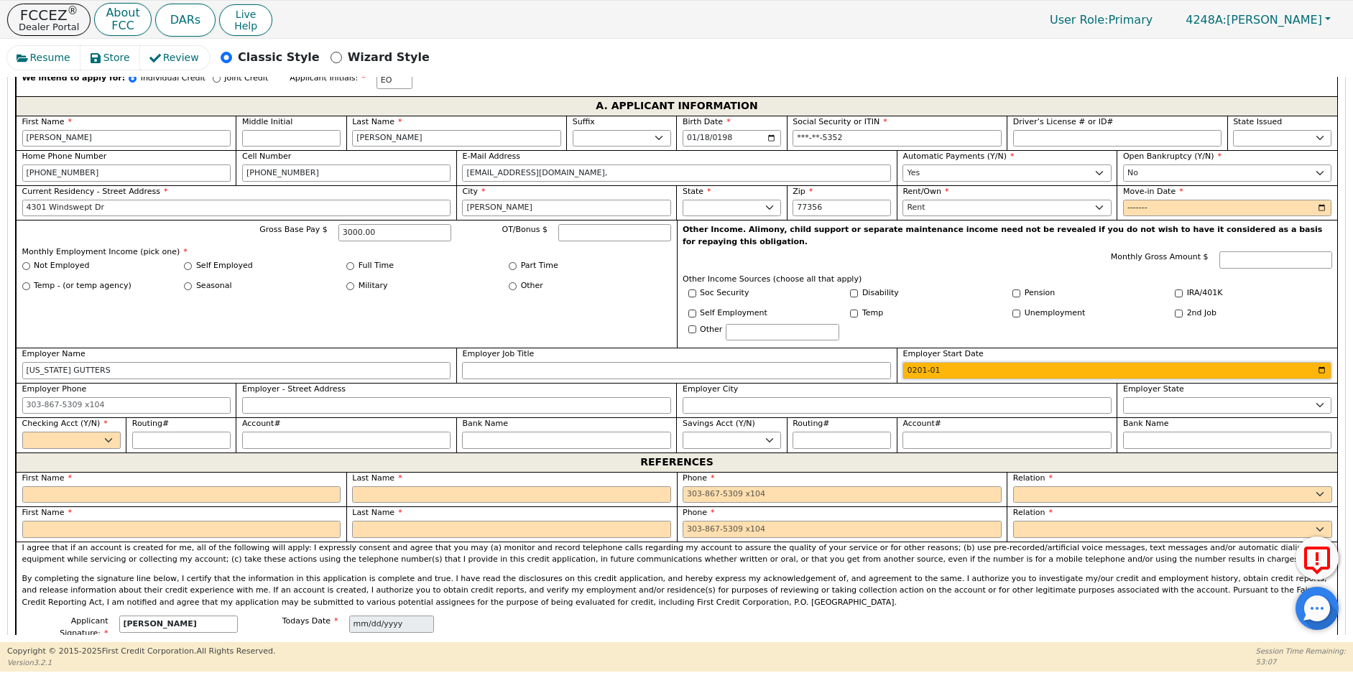
type input "2015-01"
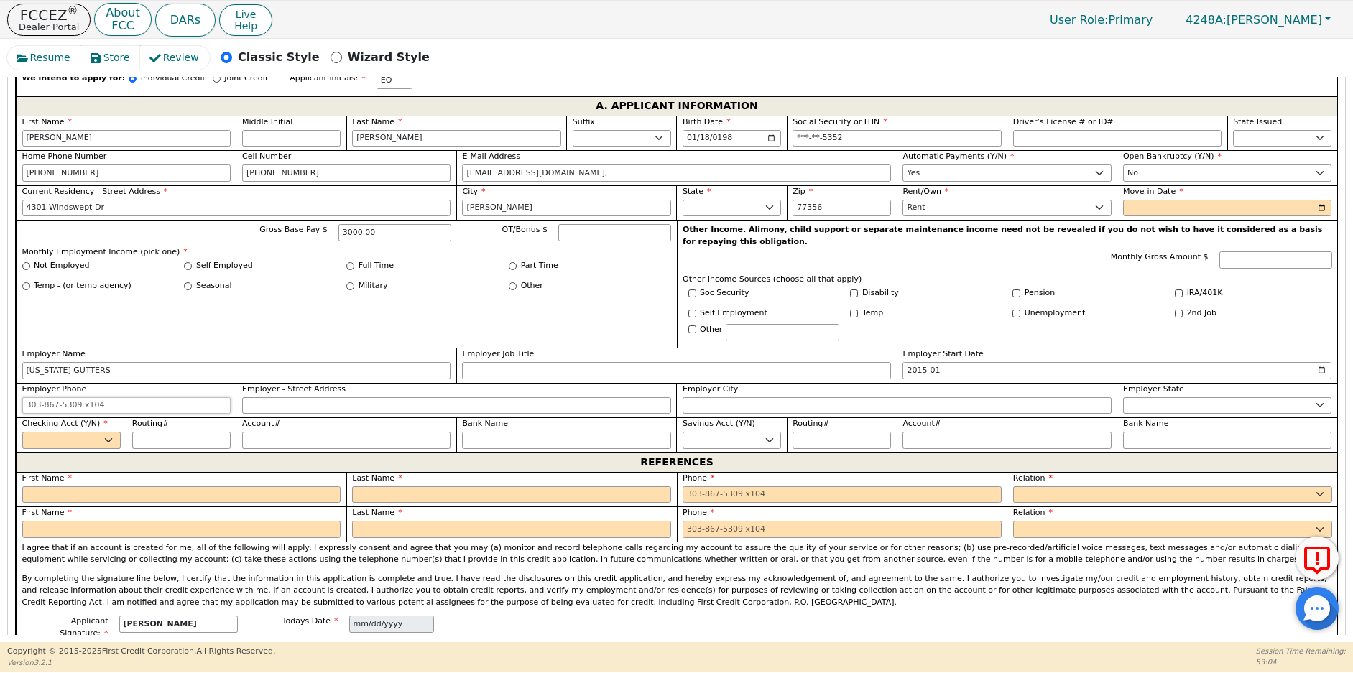
click at [30, 397] on input "Employer Phone" at bounding box center [126, 405] width 208 height 17
type input "[PHONE_NUMBER]"
drag, startPoint x: 110, startPoint y: 415, endPoint x: 92, endPoint y: 418, distance: 18.2
click at [110, 432] on select "Yes No" at bounding box center [71, 440] width 98 height 17
select select "y"
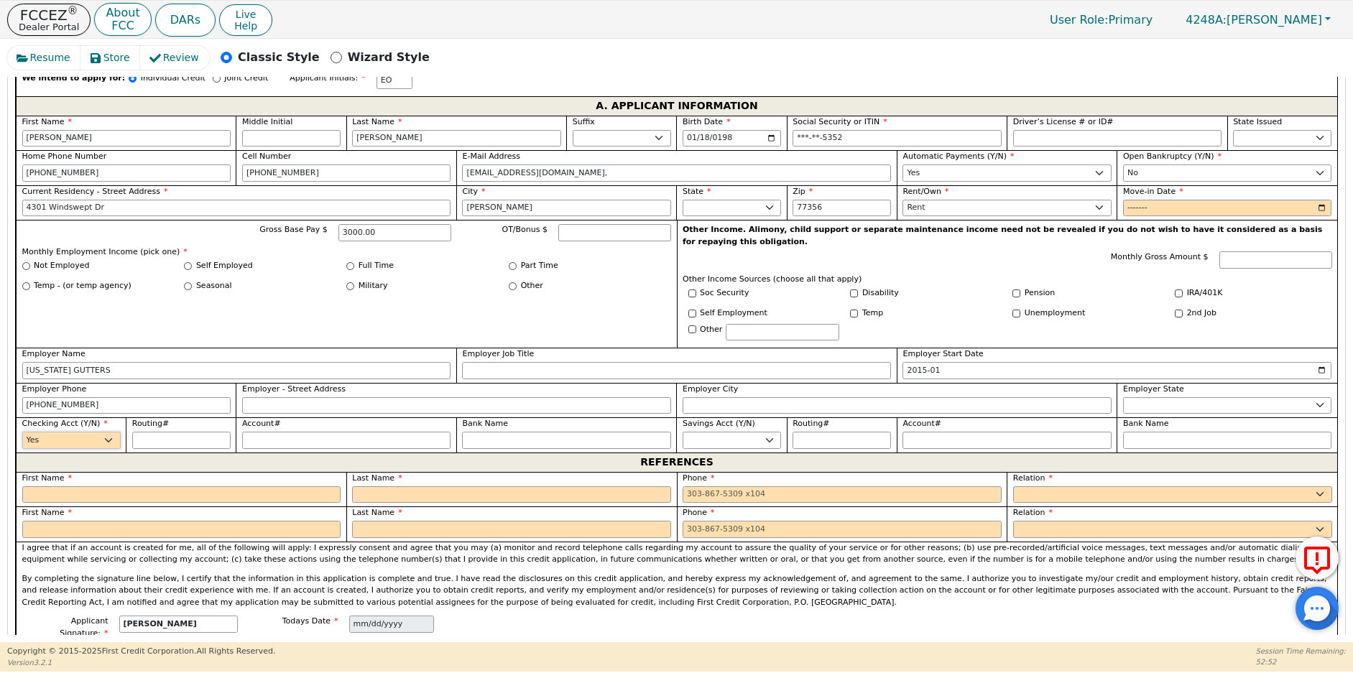
click at [22, 432] on select "Yes No" at bounding box center [71, 440] width 98 height 17
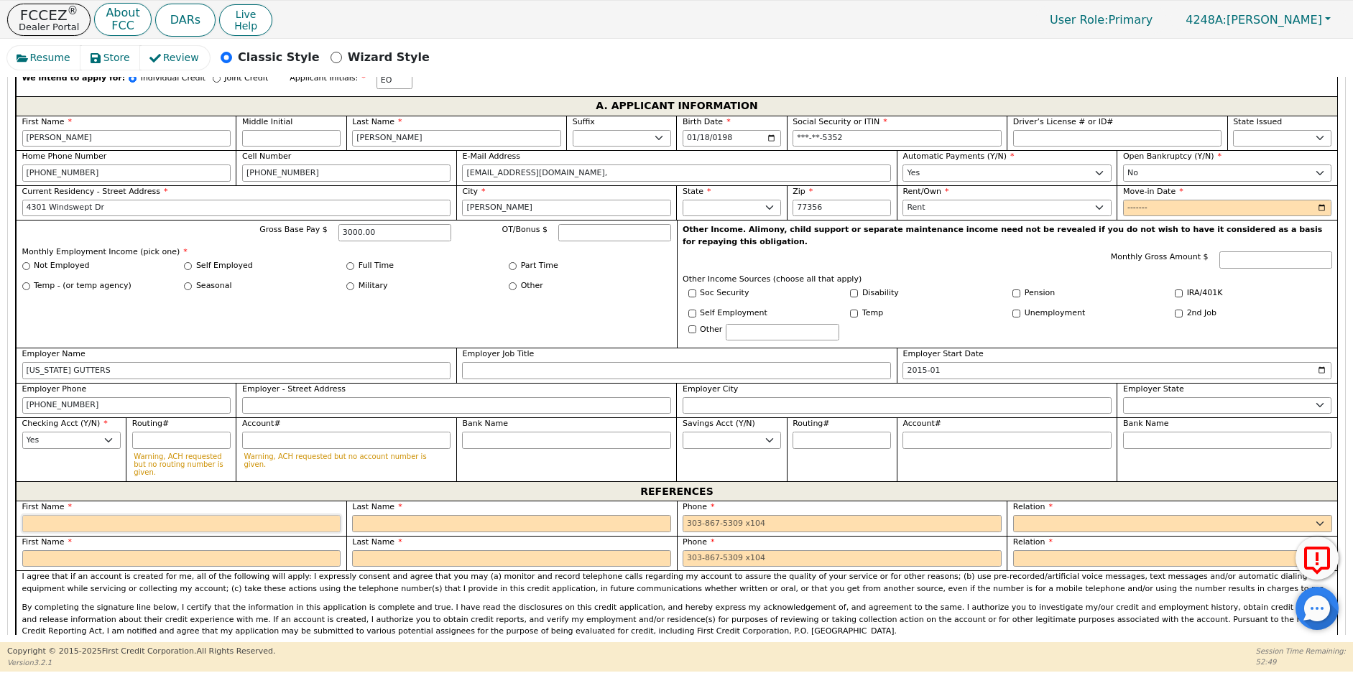
click at [40, 515] on input "text" at bounding box center [181, 523] width 319 height 17
type input "[PERSON_NAME]"
drag, startPoint x: 372, startPoint y: 493, endPoint x: 372, endPoint y: 483, distance: 10.1
click at [372, 515] on input "text" at bounding box center [511, 523] width 319 height 17
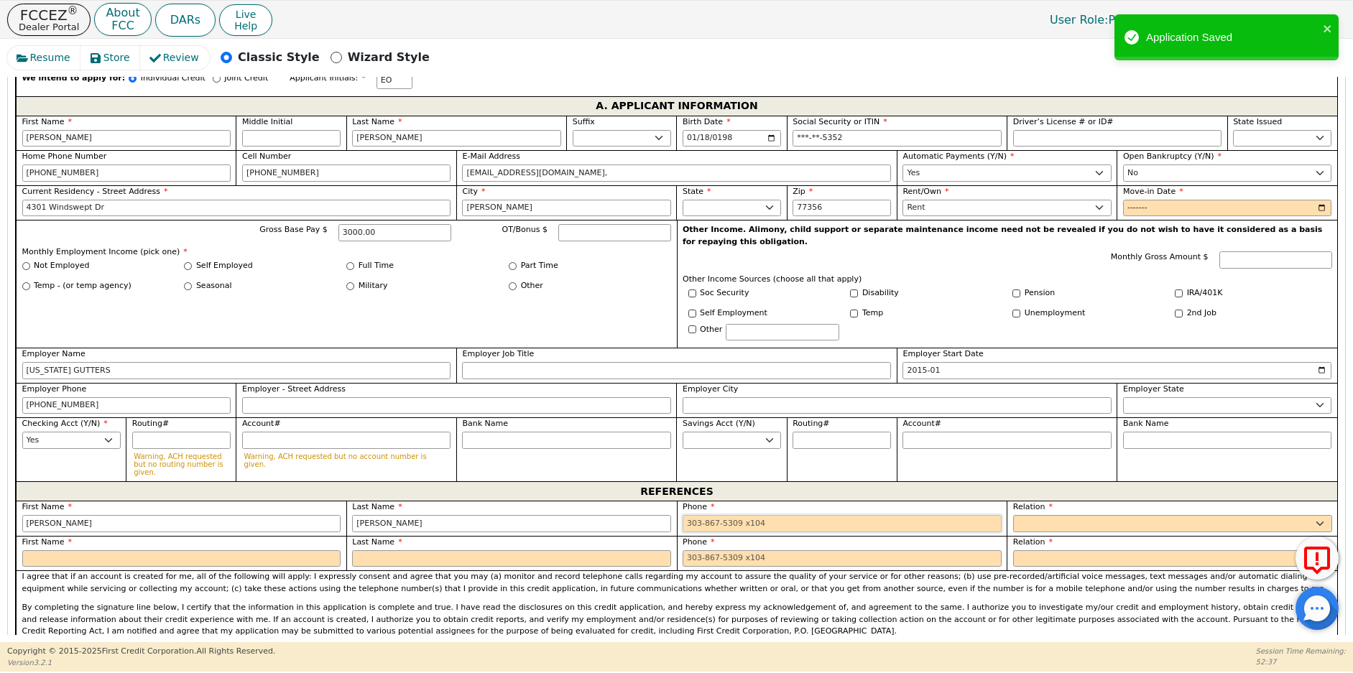
type input "[PERSON_NAME]"
click at [686, 515] on input "tel" at bounding box center [842, 523] width 319 height 17
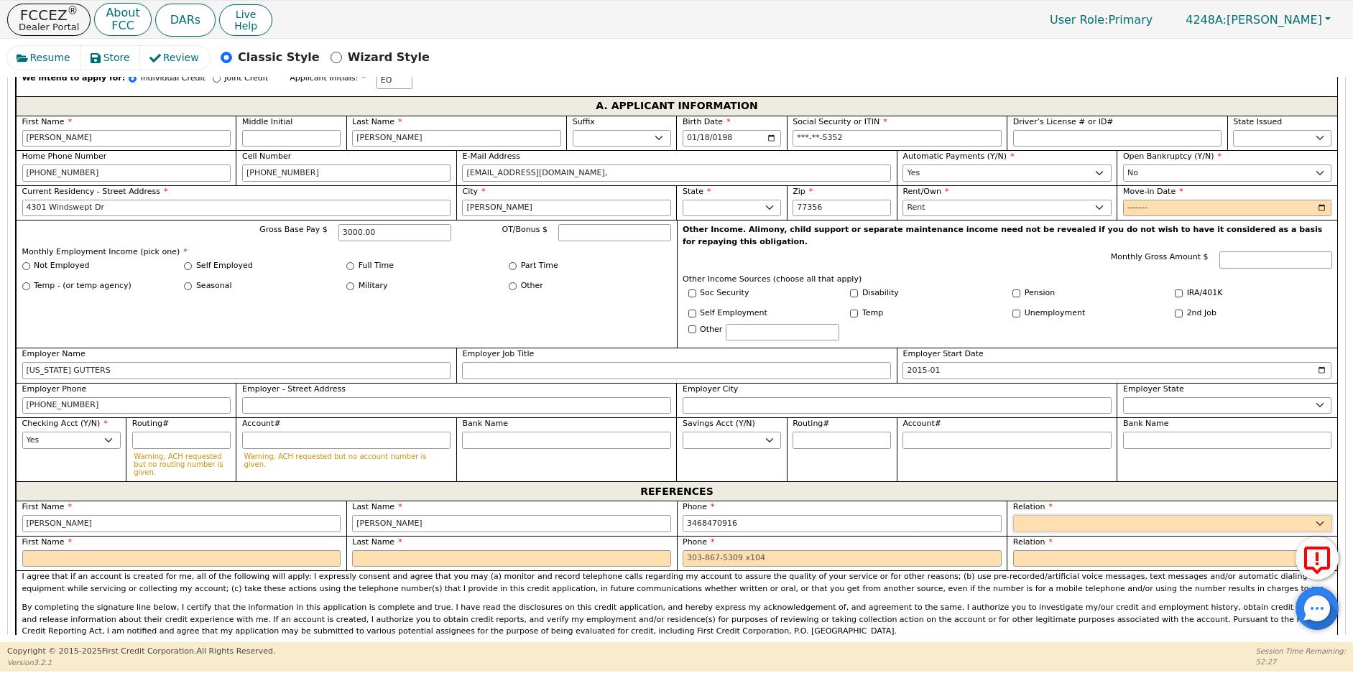
type input "[PHONE_NUMBER]"
click at [1049, 515] on select "FATHER MOTHER SISTER BROTHER DAUGHTER SON CO-WORKER NEIGHBOR FRIEND COUSIN G-MO…" at bounding box center [1172, 523] width 319 height 17
select select "FRIEND"
click at [1013, 515] on select "FATHER MOTHER SISTER BROTHER DAUGHTER SON CO-WORKER NEIGHBOR FRIEND COUSIN G-MO…" at bounding box center [1172, 523] width 319 height 17
click at [47, 550] on input "text" at bounding box center [181, 558] width 319 height 17
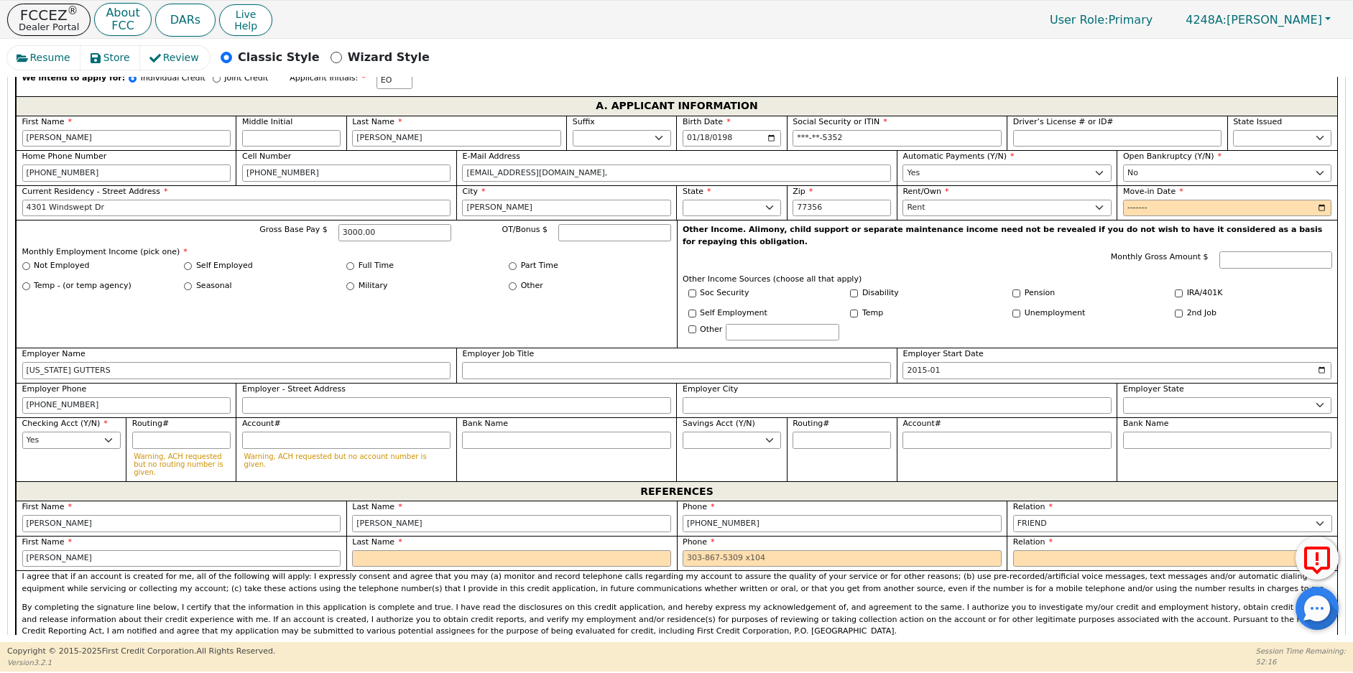
type input "[PERSON_NAME]"
click at [379, 536] on div "Last Name" at bounding box center [511, 553] width 330 height 35
click at [380, 550] on input "text" at bounding box center [511, 558] width 319 height 17
type input "[PERSON_NAME]"
click at [683, 550] on input "tel" at bounding box center [842, 558] width 319 height 17
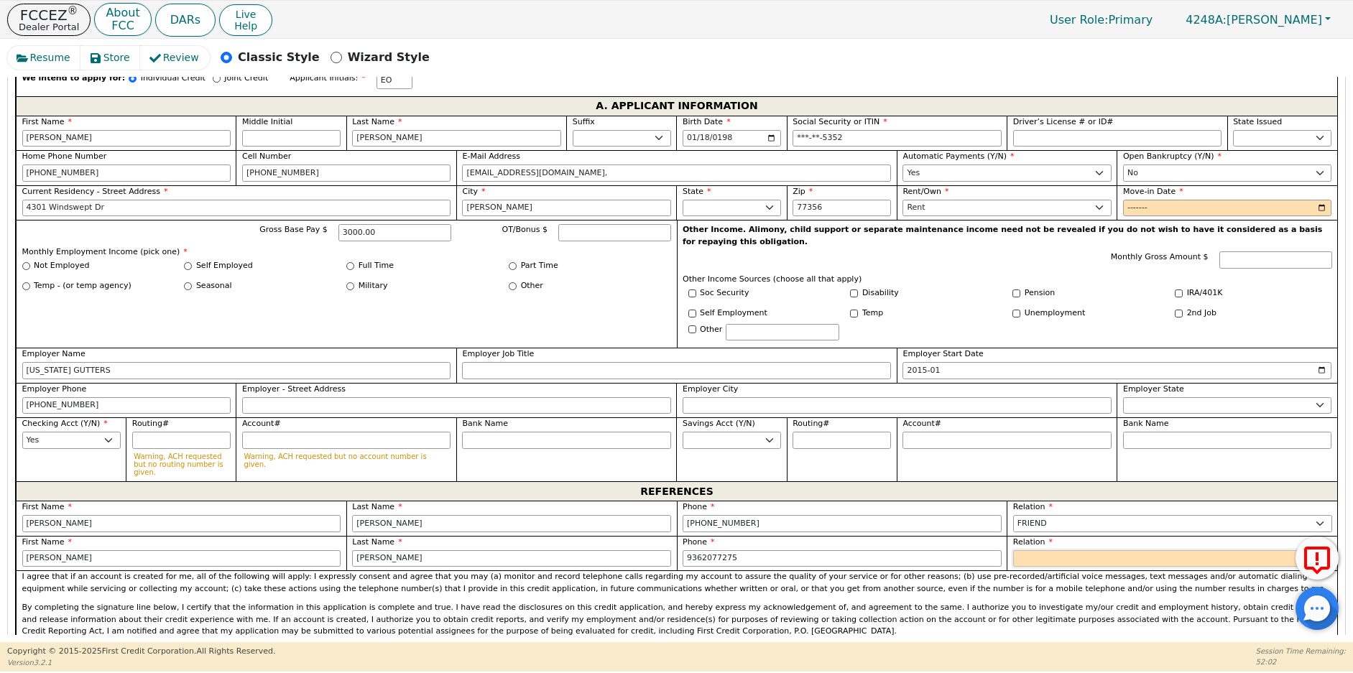
type input "[PHONE_NUMBER]"
click at [1019, 550] on select "FATHER MOTHER SISTER BROTHER DAUGHTER SON CO-WORKER NEIGHBOR FRIEND COUSIN G-MO…" at bounding box center [1172, 558] width 319 height 17
select select "FRIEND"
click at [1013, 550] on select "FATHER MOTHER SISTER BROTHER DAUGHTER SON CO-WORKER NEIGHBOR FRIEND COUSIN G-MO…" at bounding box center [1172, 558] width 319 height 17
click at [1130, 200] on input "Move-in Date" at bounding box center [1227, 208] width 208 height 17
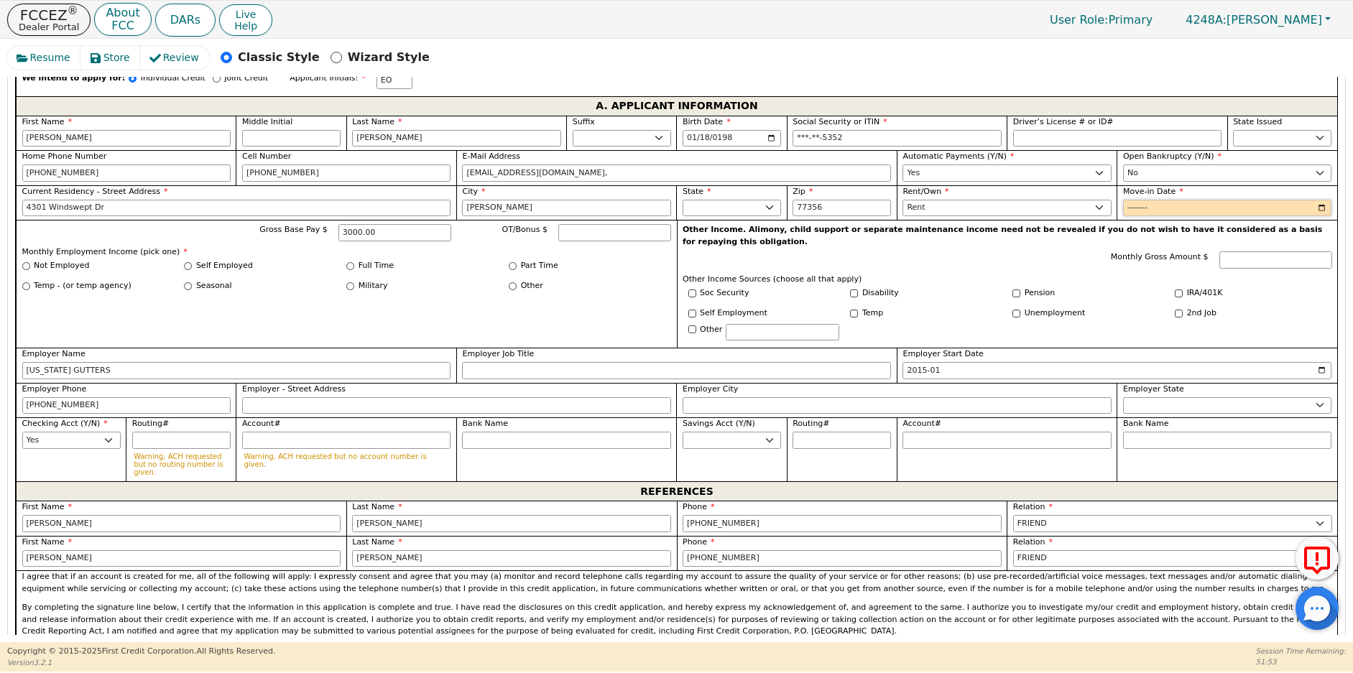
click at [1149, 200] on input "Move-in Date" at bounding box center [1227, 208] width 208 height 17
type input "2024-05"
click at [1249, 287] on div "IRA/401K" at bounding box center [1251, 295] width 162 height 17
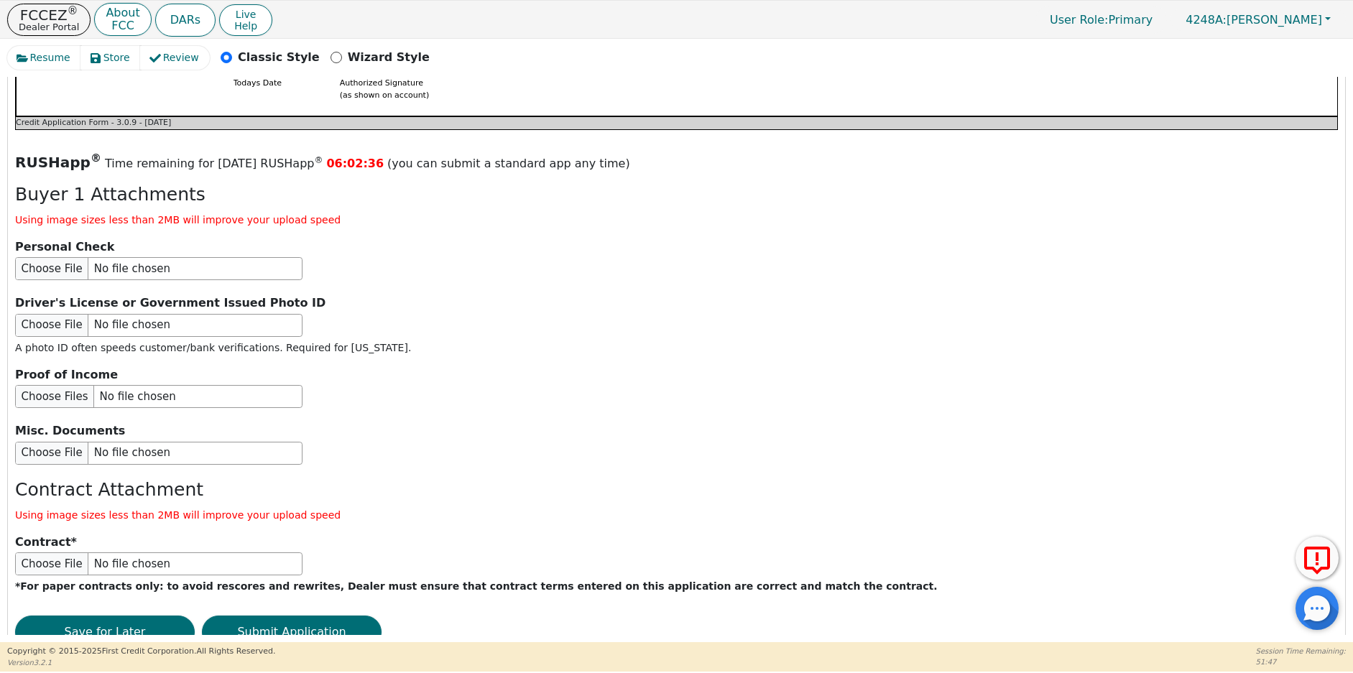
scroll to position [1630, 0]
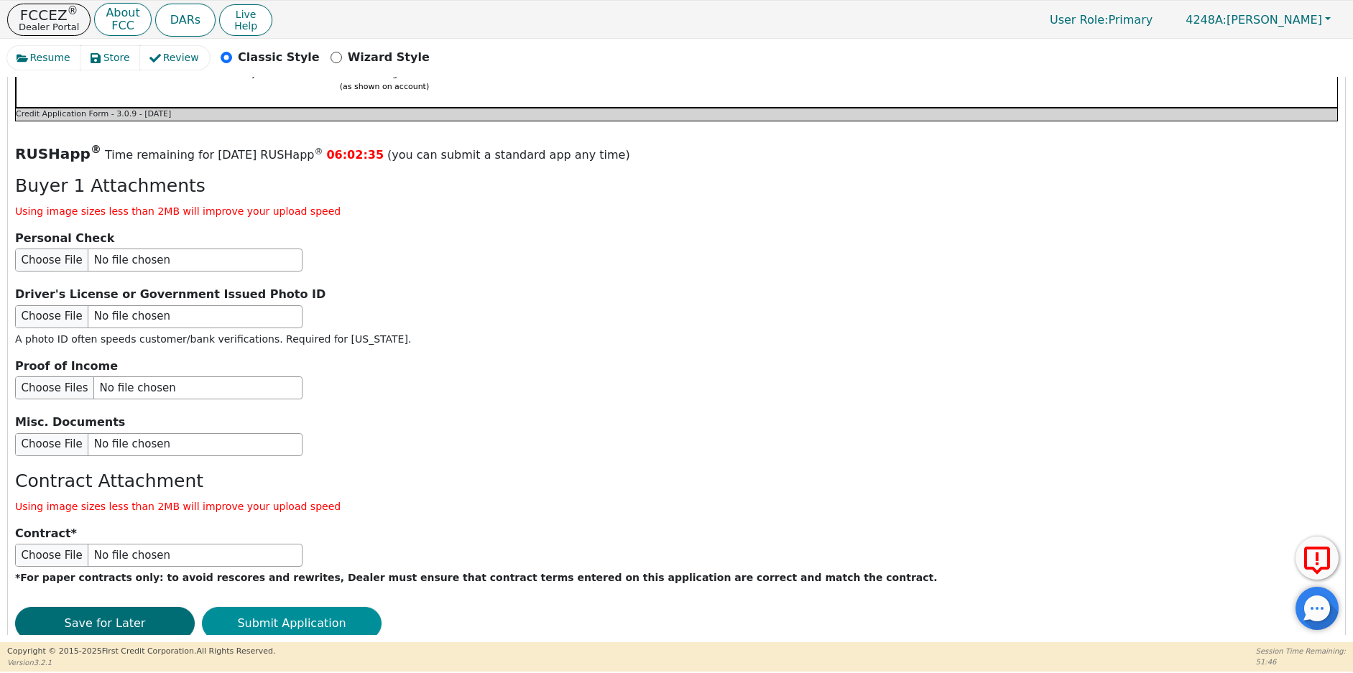
click at [325, 607] on button "Submit Application" at bounding box center [292, 623] width 180 height 33
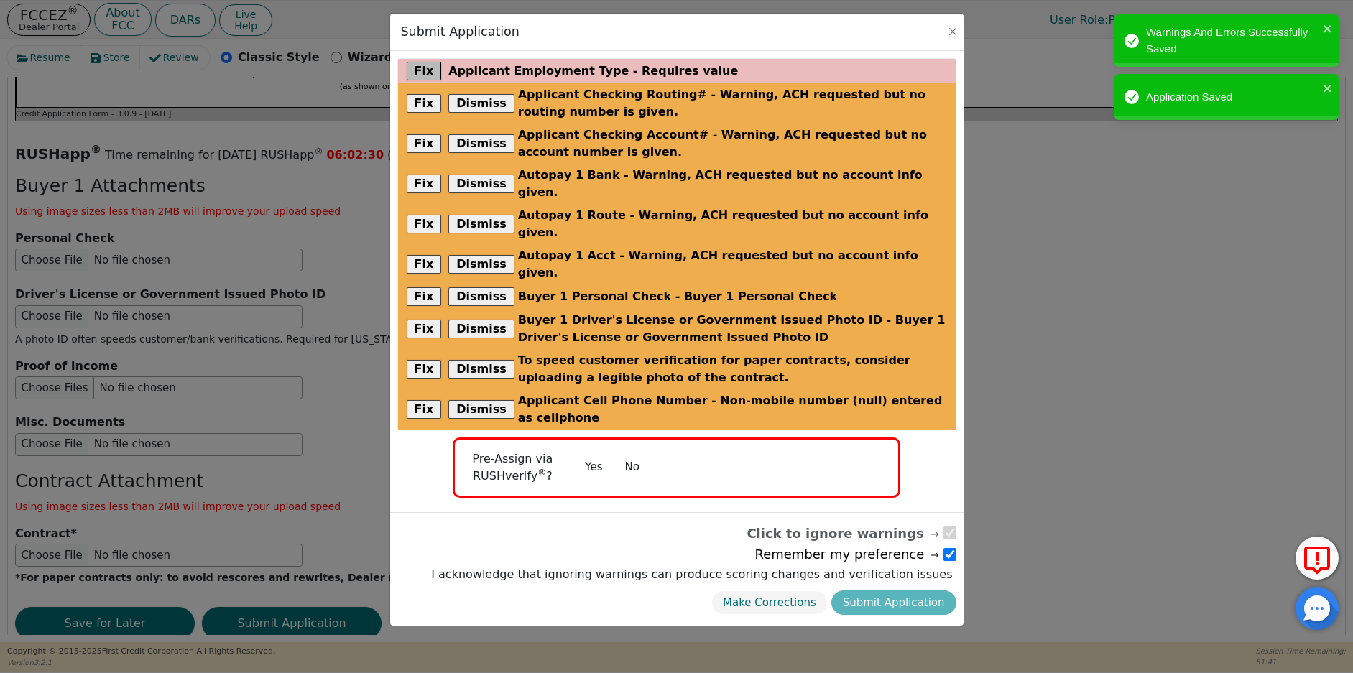
click at [421, 73] on button "Fix" at bounding box center [424, 71] width 35 height 19
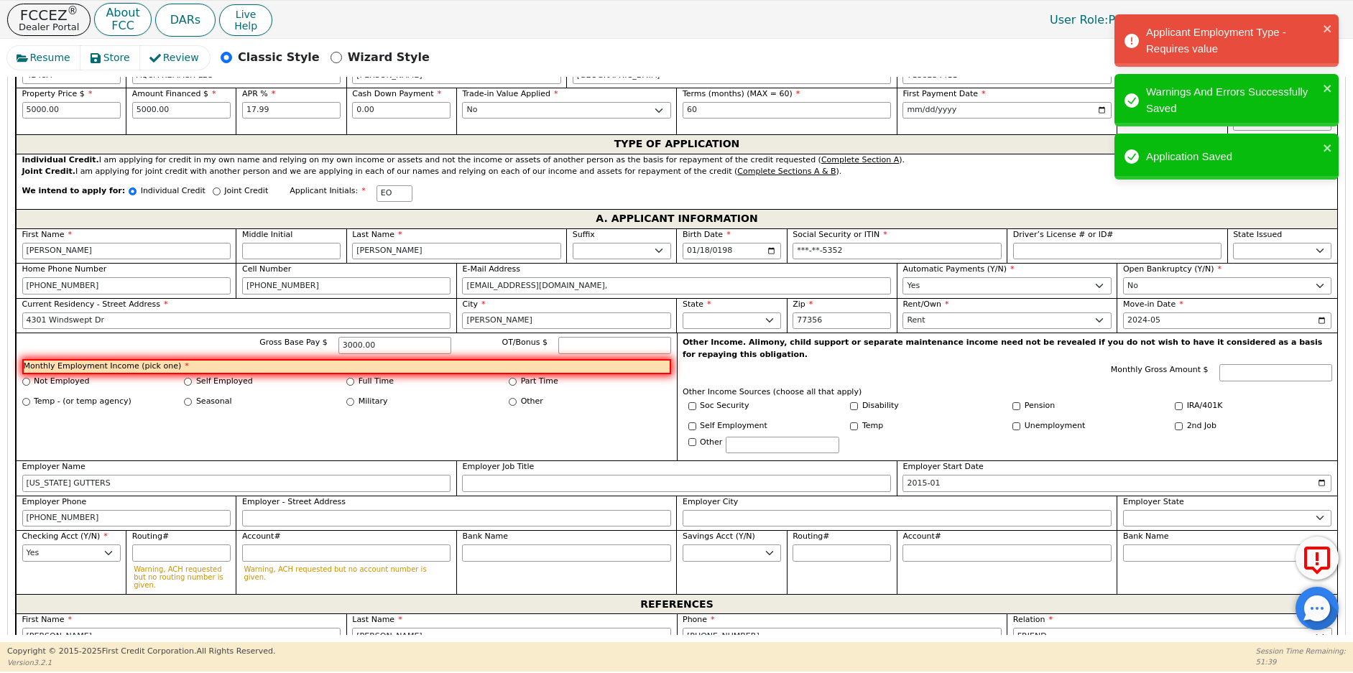
scroll to position [712, 0]
click at [350, 379] on input "Full Time" at bounding box center [350, 383] width 8 height 8
radio input "true"
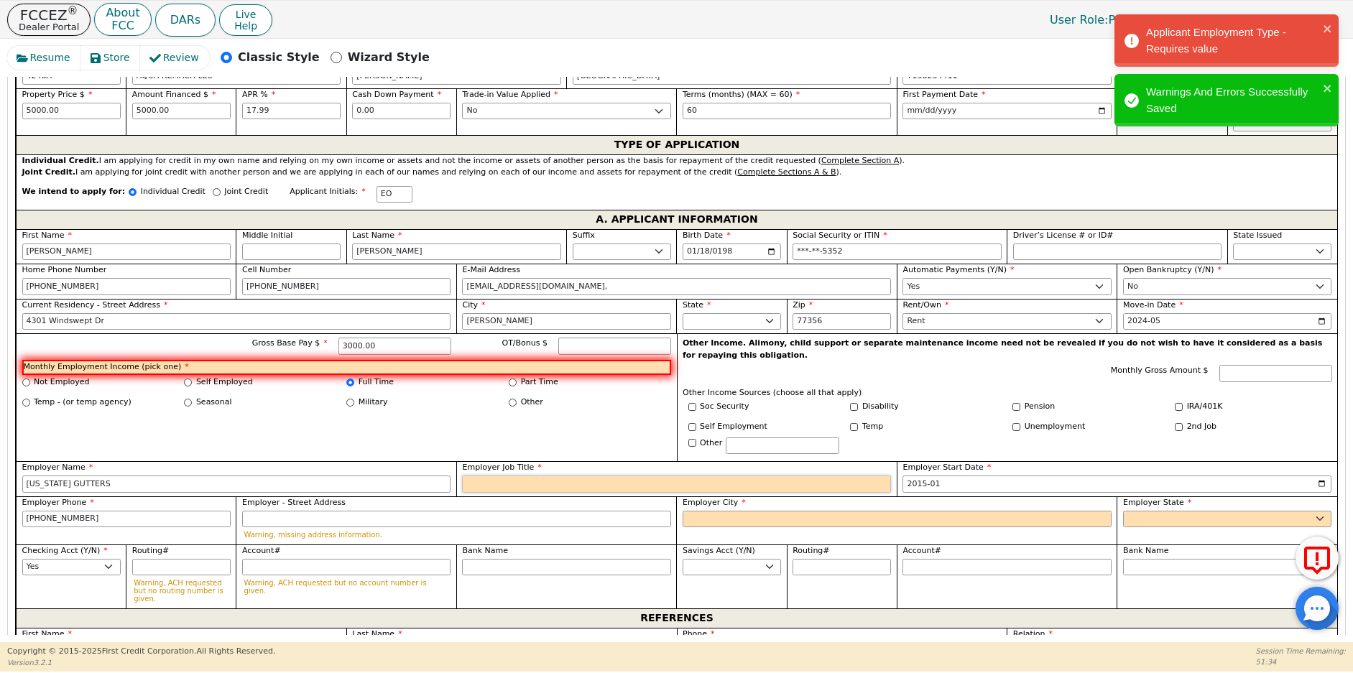
click at [491, 476] on input "Employer Job Title" at bounding box center [676, 484] width 429 height 17
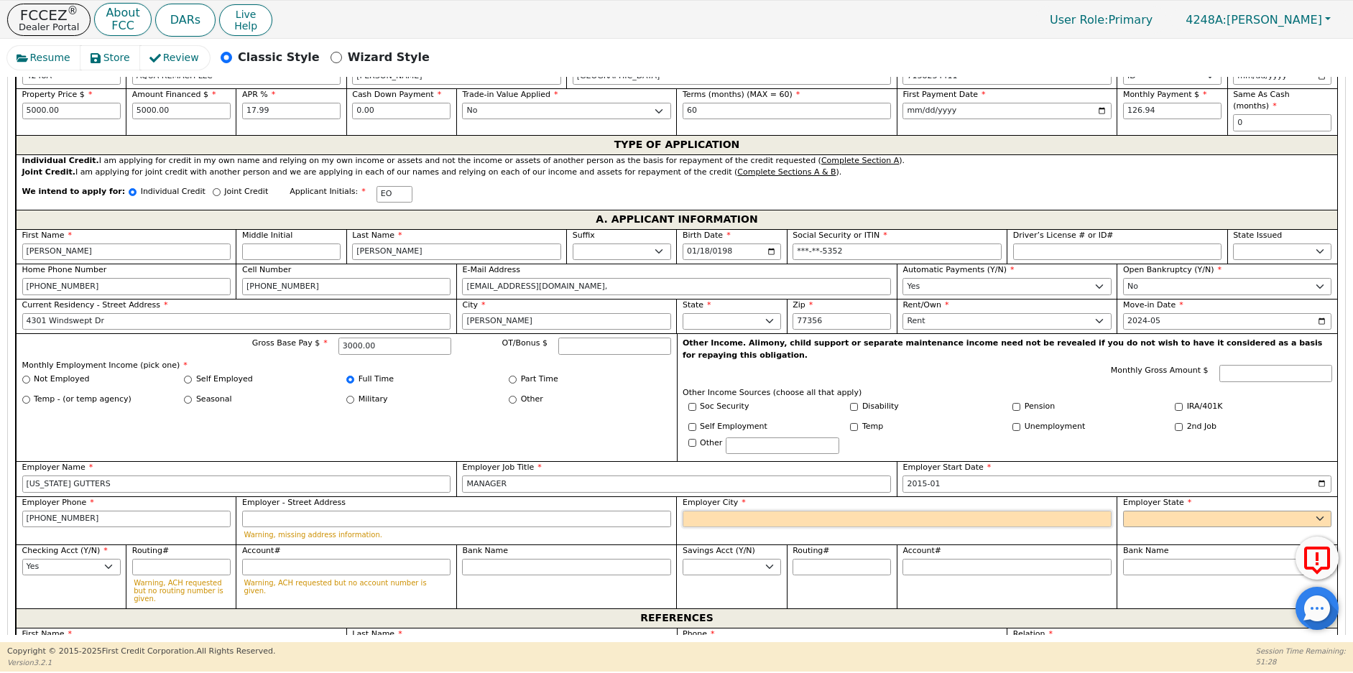
type input "MANAGER"
click at [731, 511] on input "Employer City" at bounding box center [897, 519] width 429 height 17
type input "[PERSON_NAME]"
click at [1151, 511] on select "AK AL AR AZ CA CO CT DC DE FL [GEOGRAPHIC_DATA] HI IA ID [GEOGRAPHIC_DATA] IN K…" at bounding box center [1227, 519] width 208 height 17
select select "[GEOGRAPHIC_DATA]"
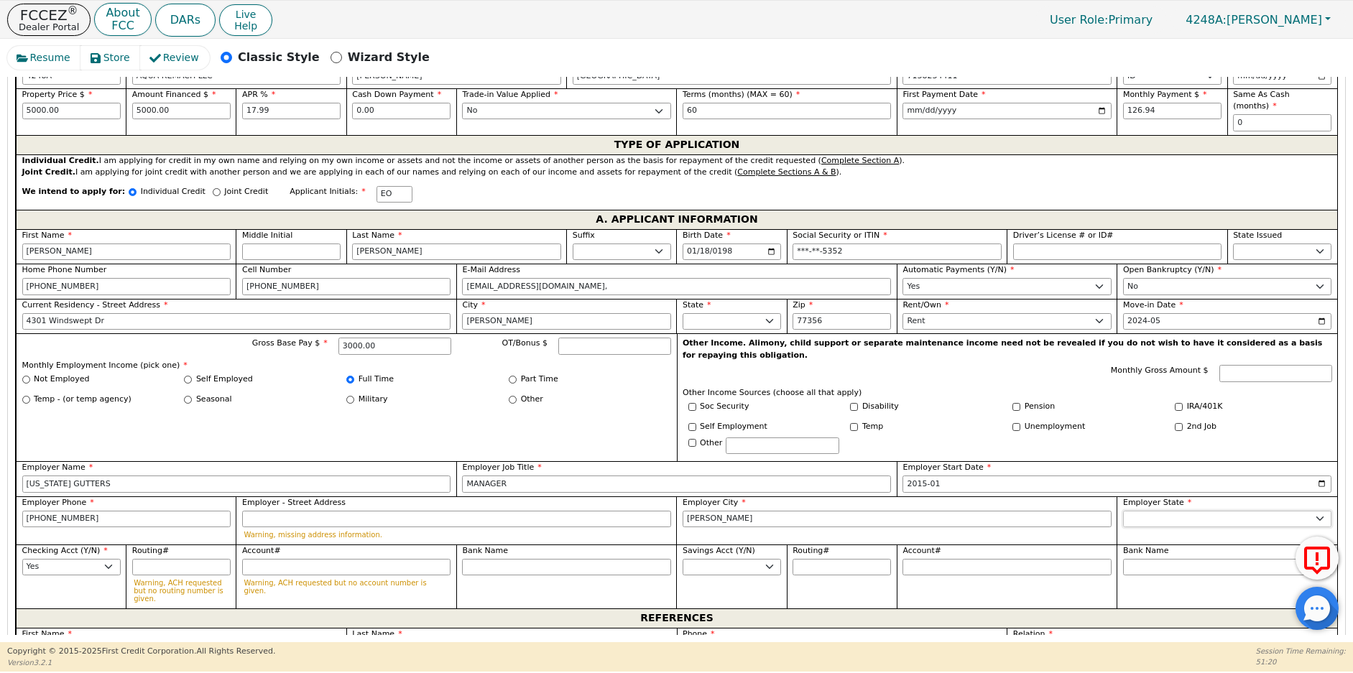
drag, startPoint x: 1151, startPoint y: 496, endPoint x: 1151, endPoint y: 507, distance: 10.1
click at [1151, 507] on div "Employer State [US_STATE] AL AR AZ CA CO CT DC DE [GEOGRAPHIC_DATA] [GEOGRAPHIC…" at bounding box center [1227, 520] width 220 height 48
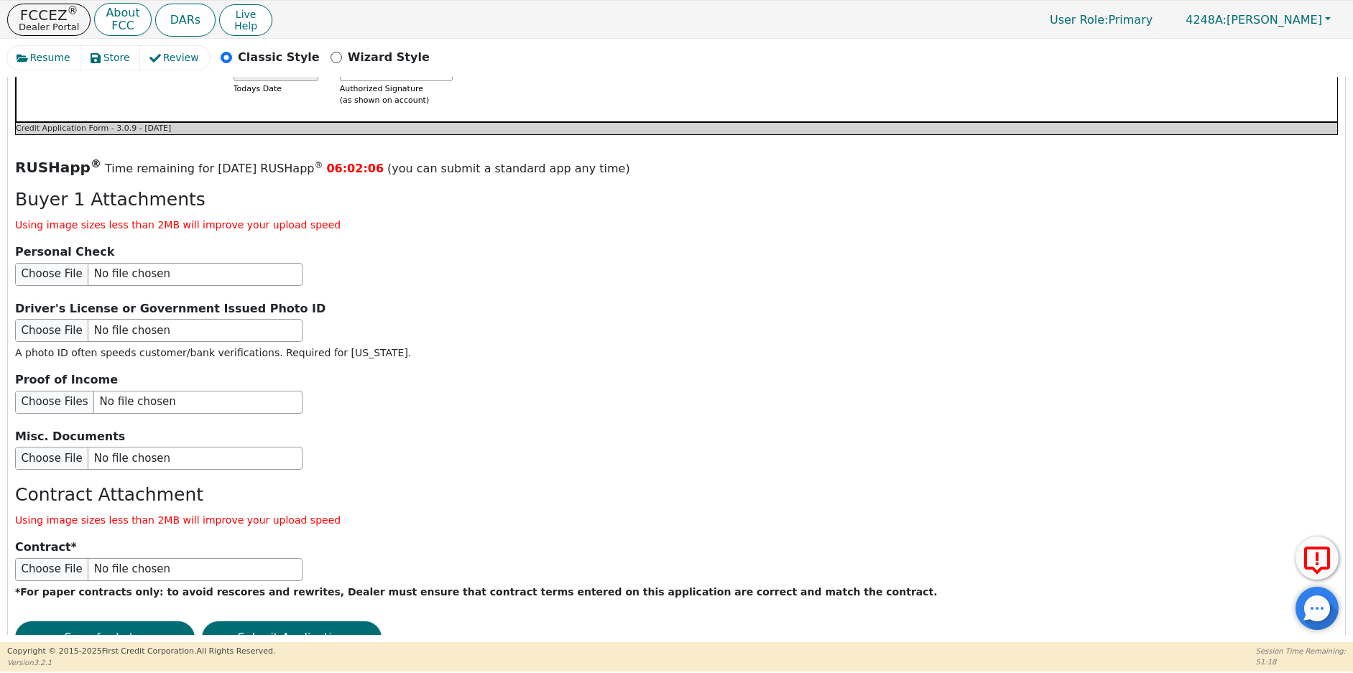
scroll to position [1644, 0]
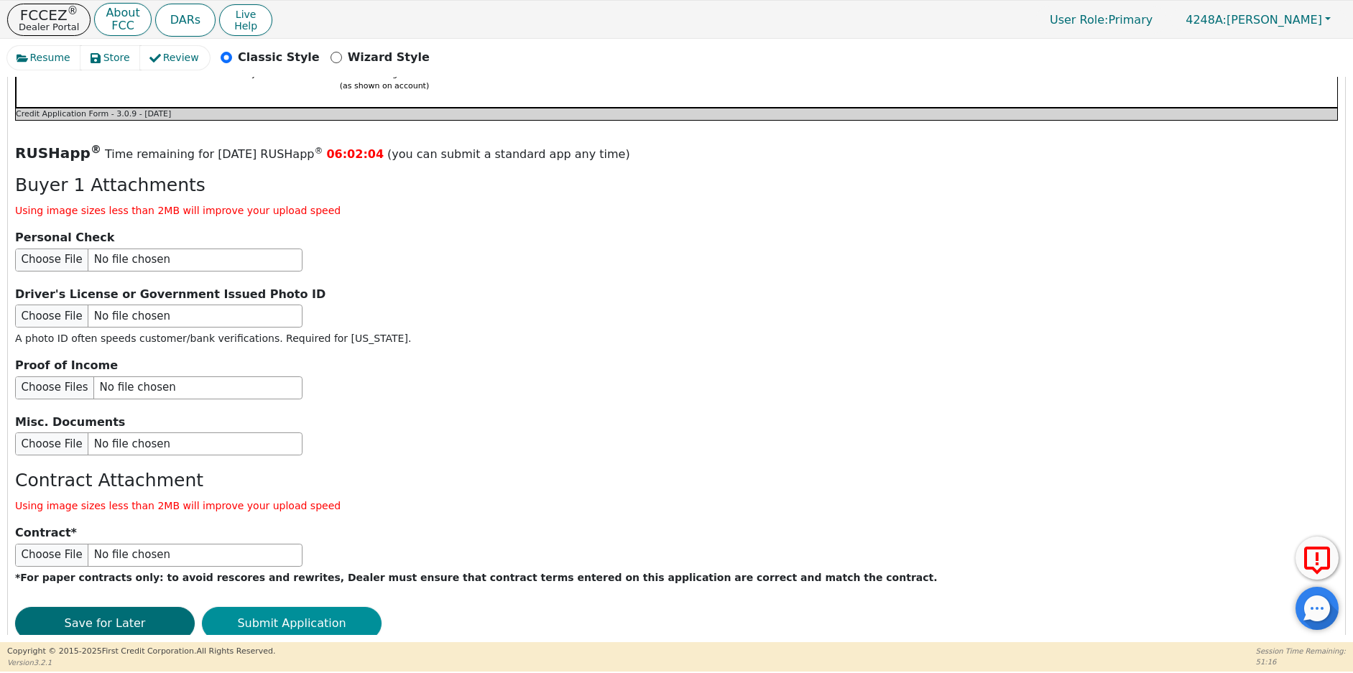
click at [320, 607] on button "Submit Application" at bounding box center [292, 623] width 180 height 33
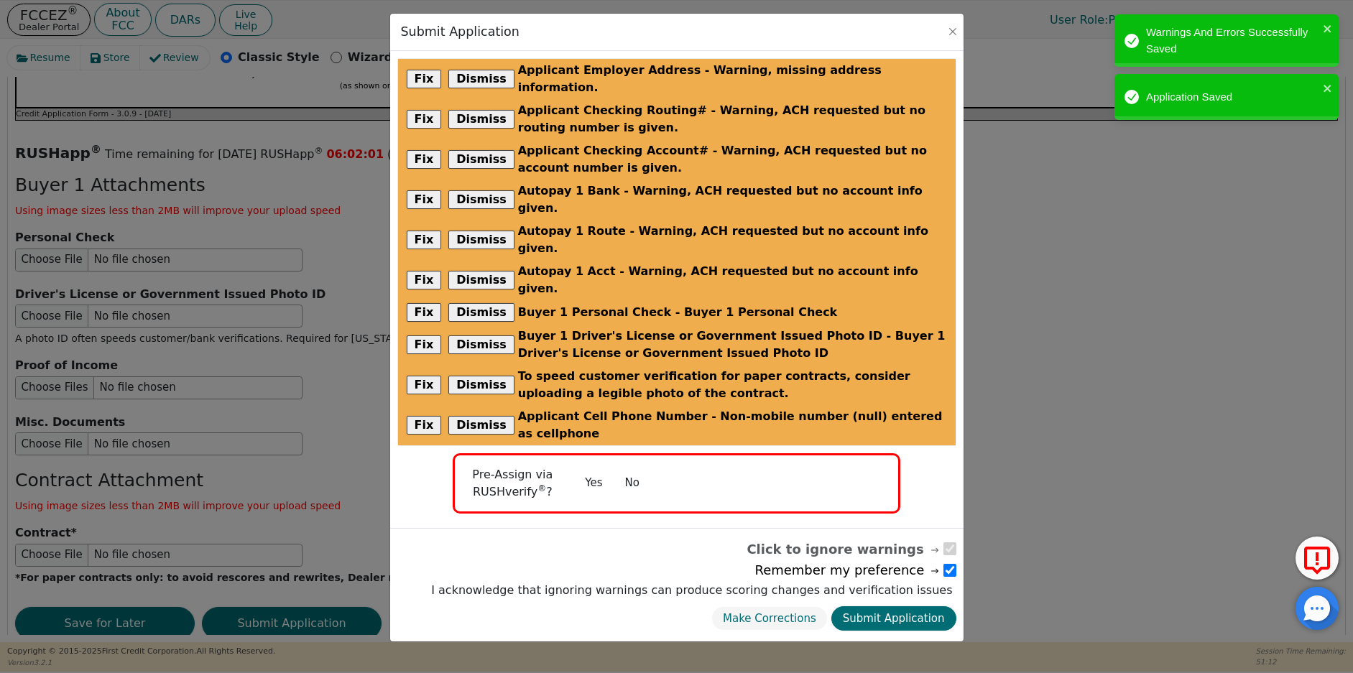
click at [631, 471] on button "No" at bounding box center [632, 483] width 37 height 25
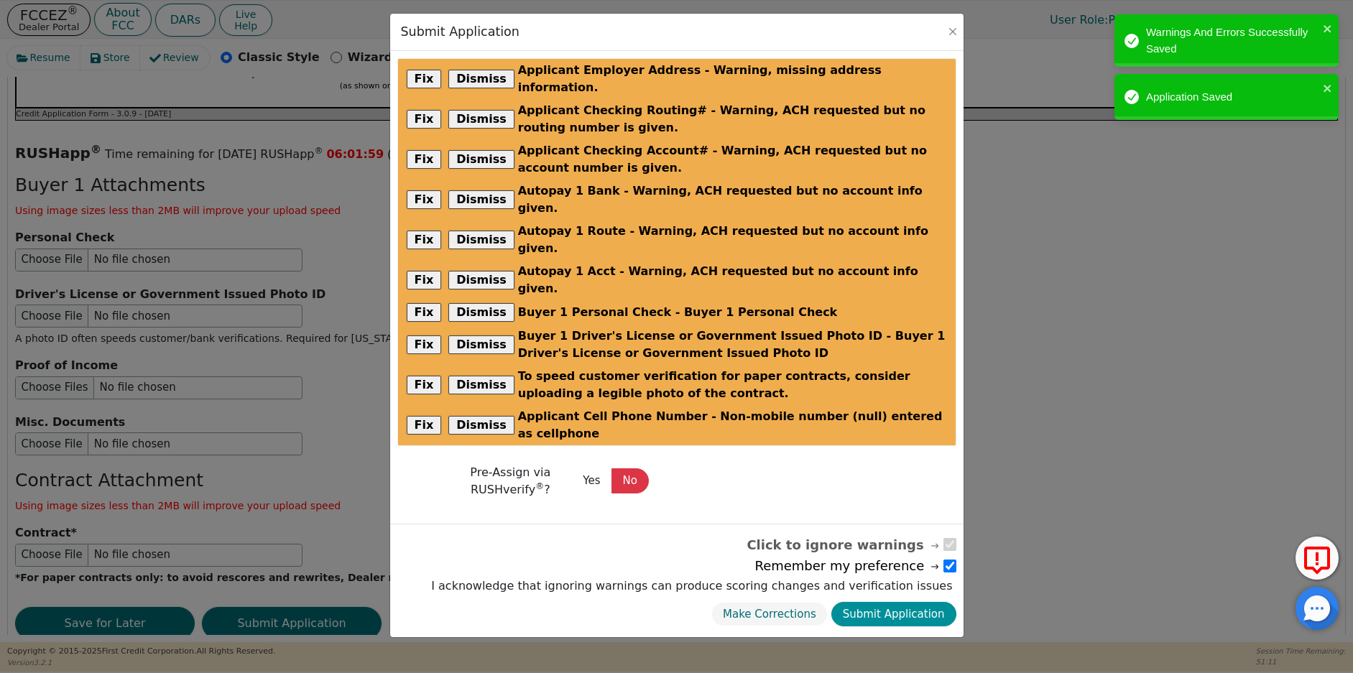
click at [910, 602] on button "Submit Application" at bounding box center [893, 614] width 125 height 25
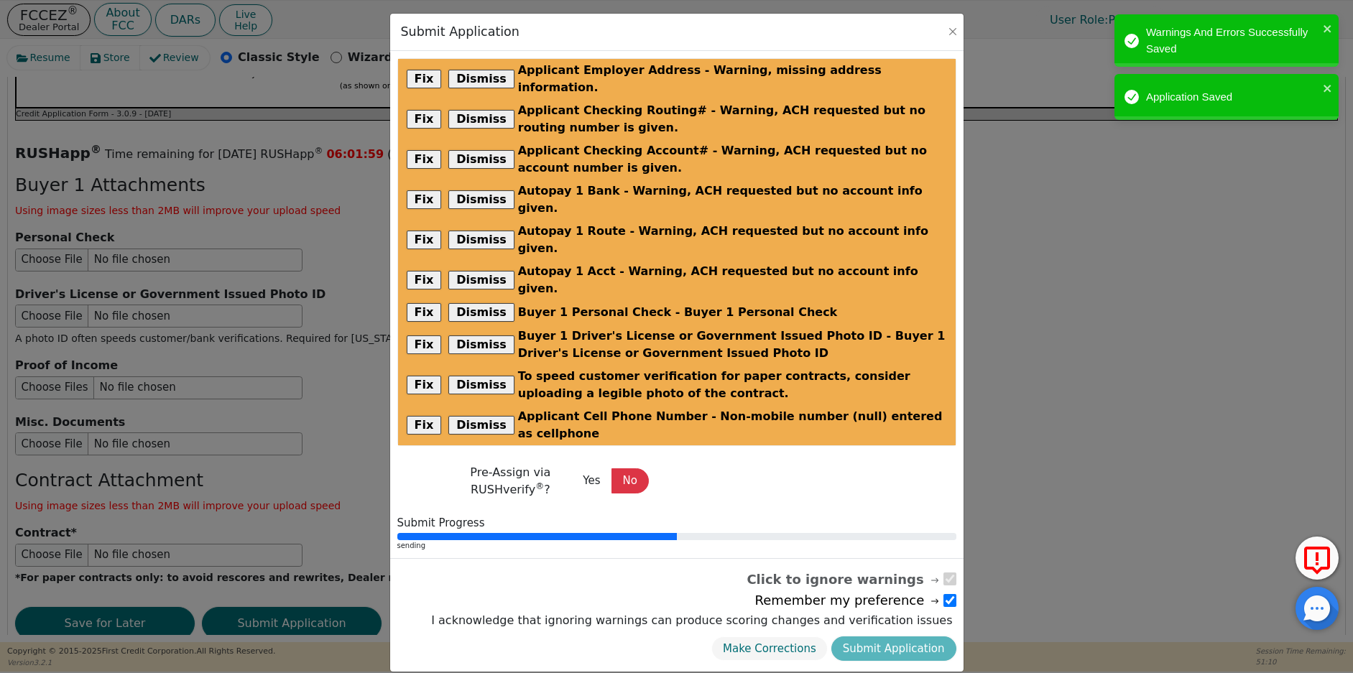
radio input "false"
checkbox input "false"
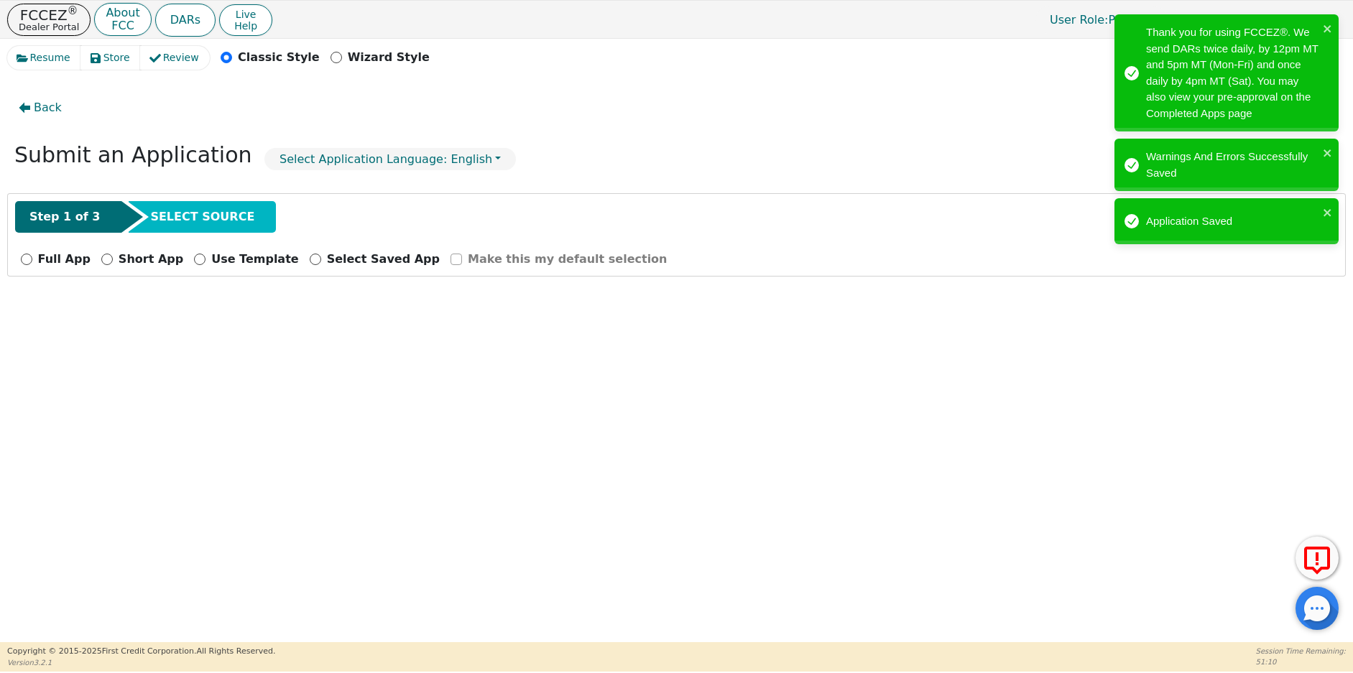
scroll to position [0, 0]
